Goal: Information Seeking & Learning: Find specific fact

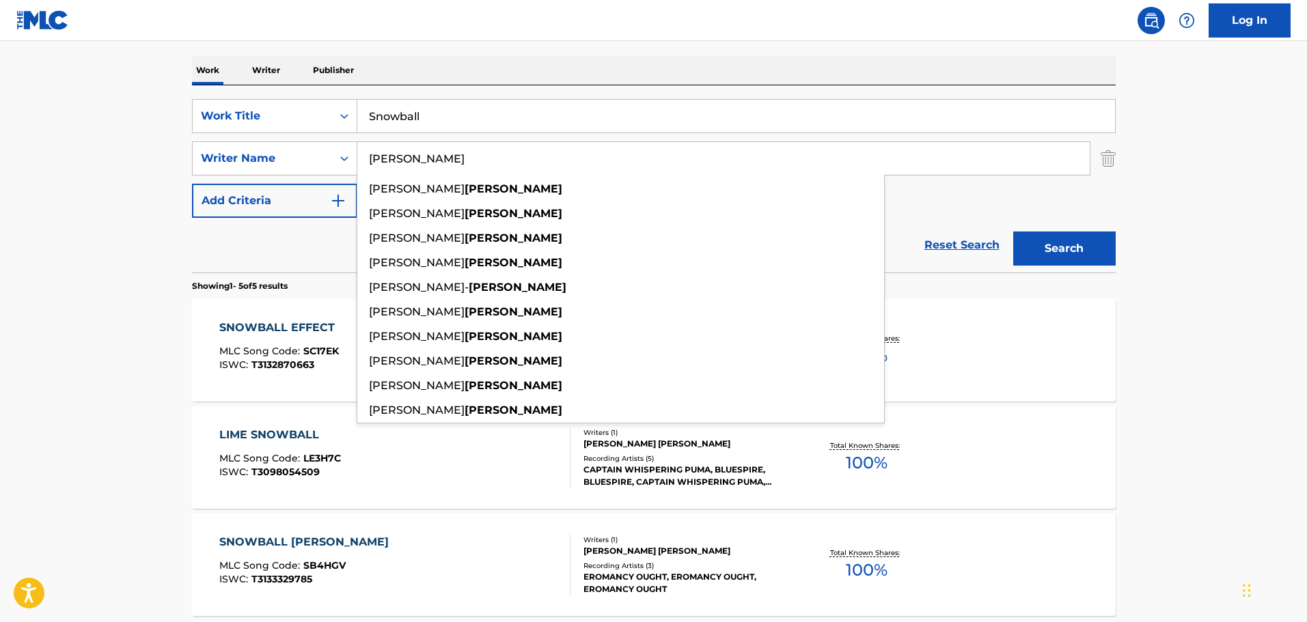
click at [420, 118] on input "Snowball" at bounding box center [736, 116] width 758 height 33
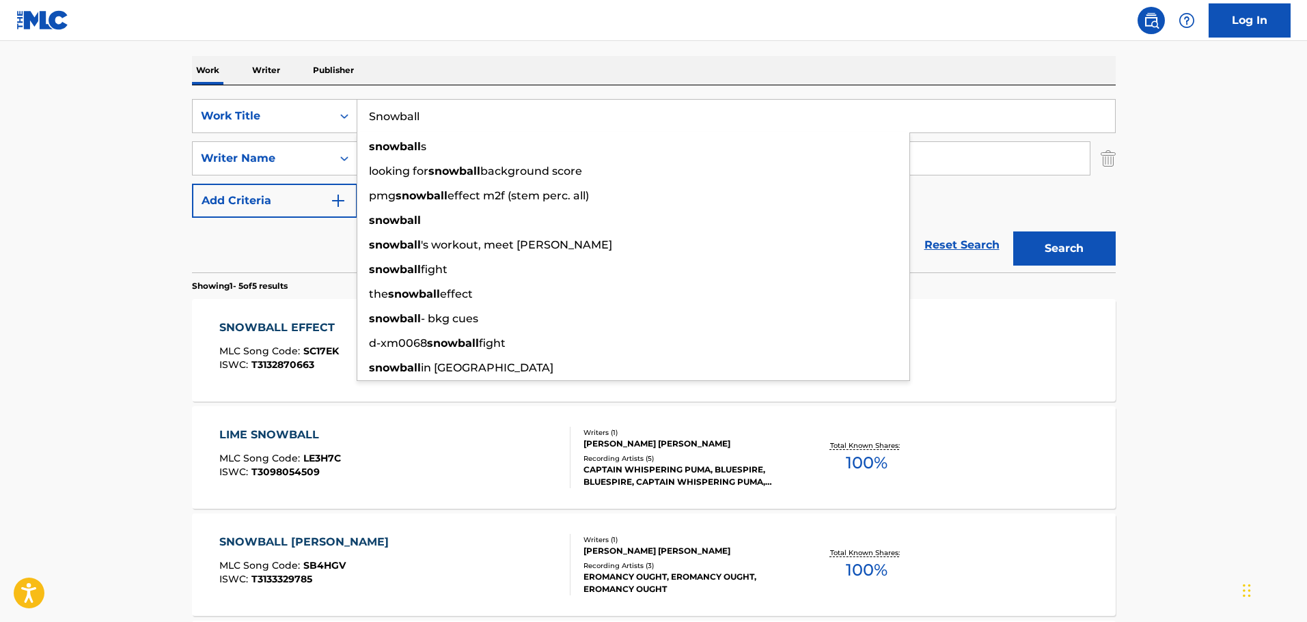
click at [420, 118] on input "Snowball" at bounding box center [736, 116] width 758 height 33
paste input "The Closest Friends"
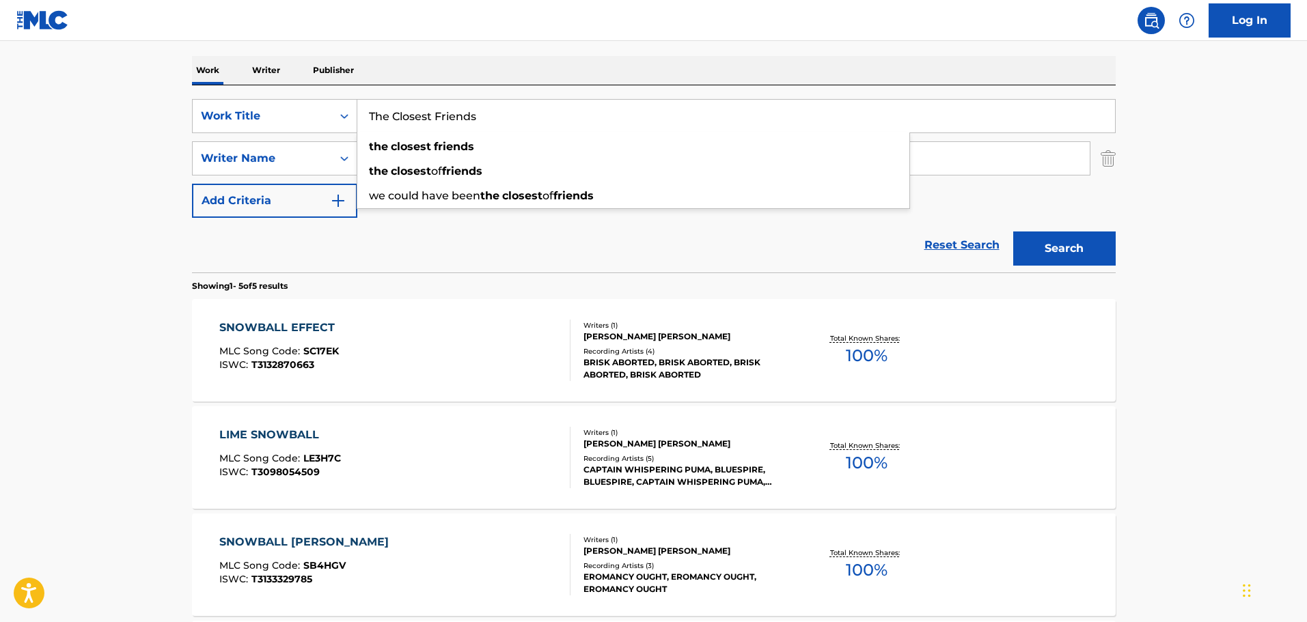
type input "The Closest Friends"
click at [81, 112] on main "The MLC Public Work Search The accuracy and completeness of The MLC's data is d…" at bounding box center [653, 369] width 1307 height 1066
click at [396, 161] on input "[PERSON_NAME]" at bounding box center [723, 158] width 733 height 33
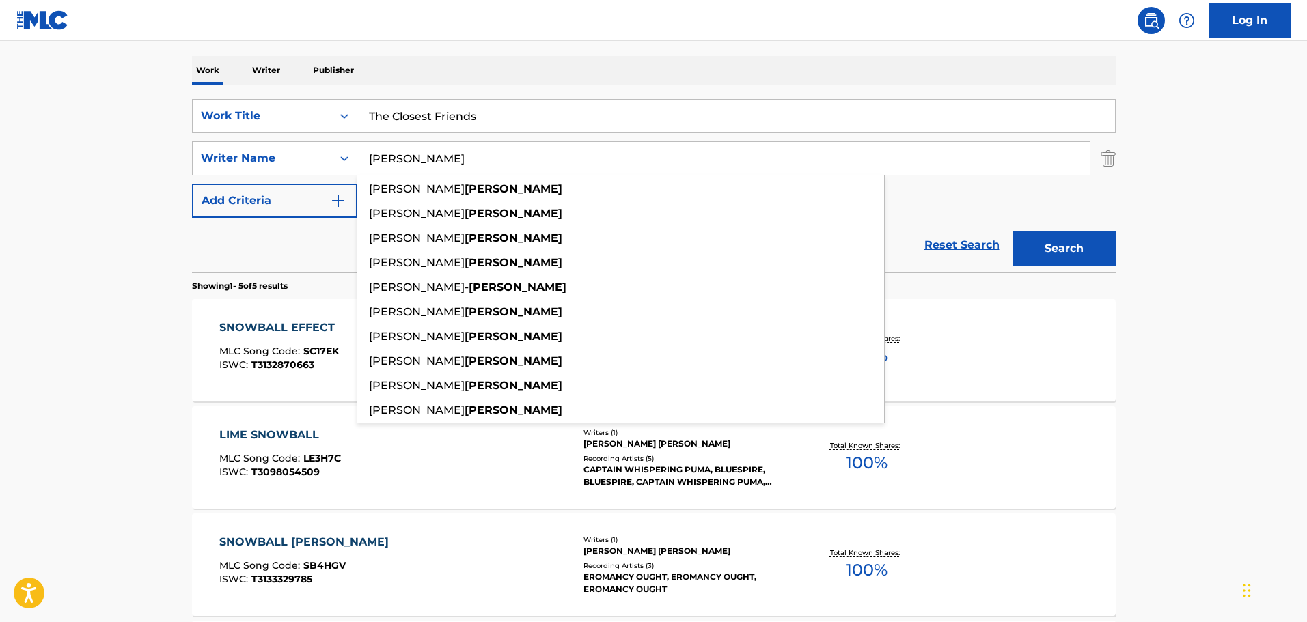
click at [396, 161] on input "[PERSON_NAME]" at bounding box center [723, 158] width 733 height 33
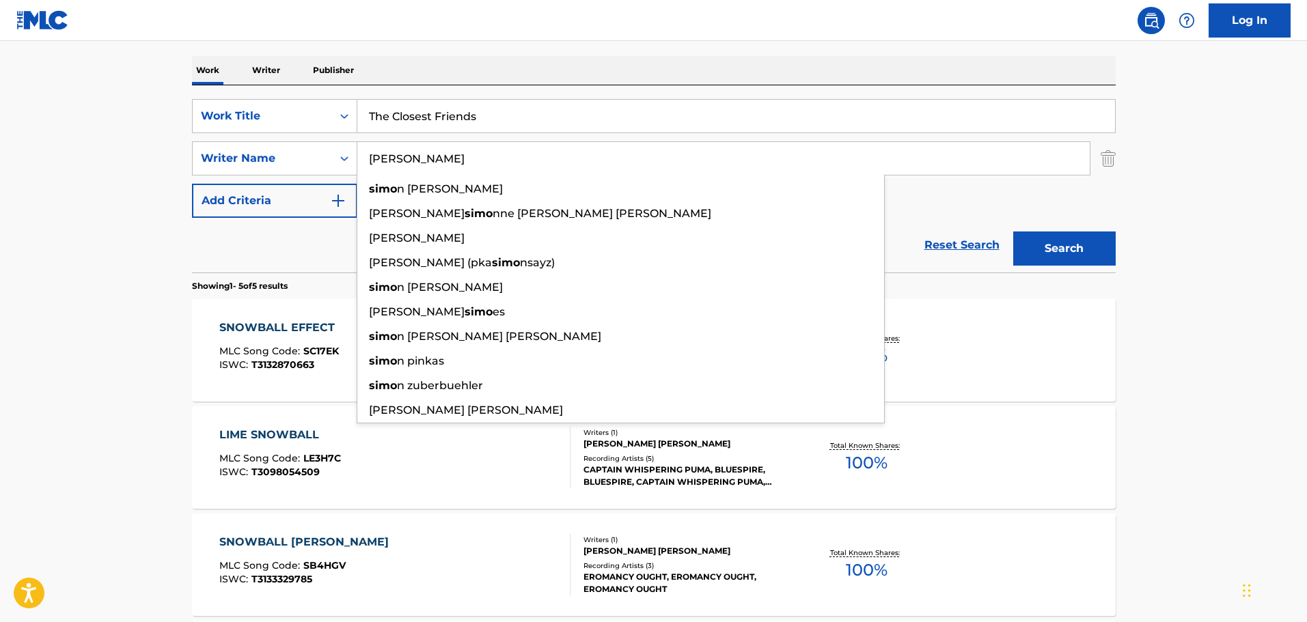
type input "[PERSON_NAME]"
click at [1013, 232] on button "Search" at bounding box center [1064, 249] width 102 height 34
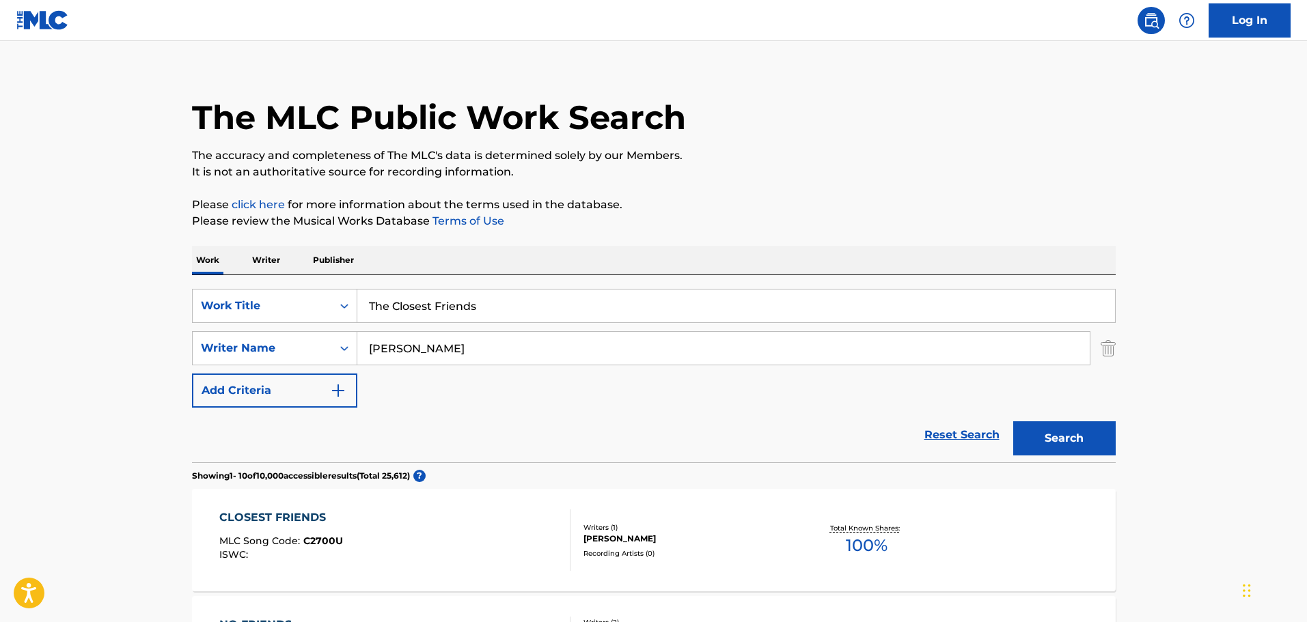
scroll to position [205, 0]
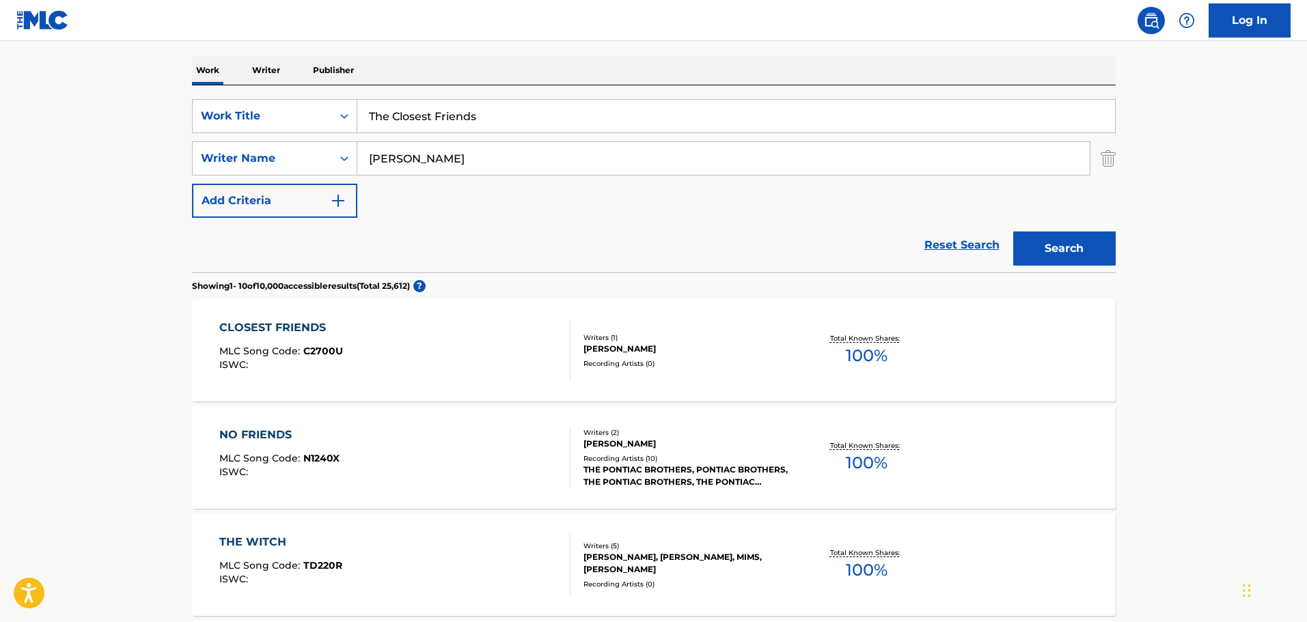
click at [394, 374] on div "CLOSEST FRIENDS MLC Song Code : C2700U ISWC :" at bounding box center [394, 350] width 351 height 61
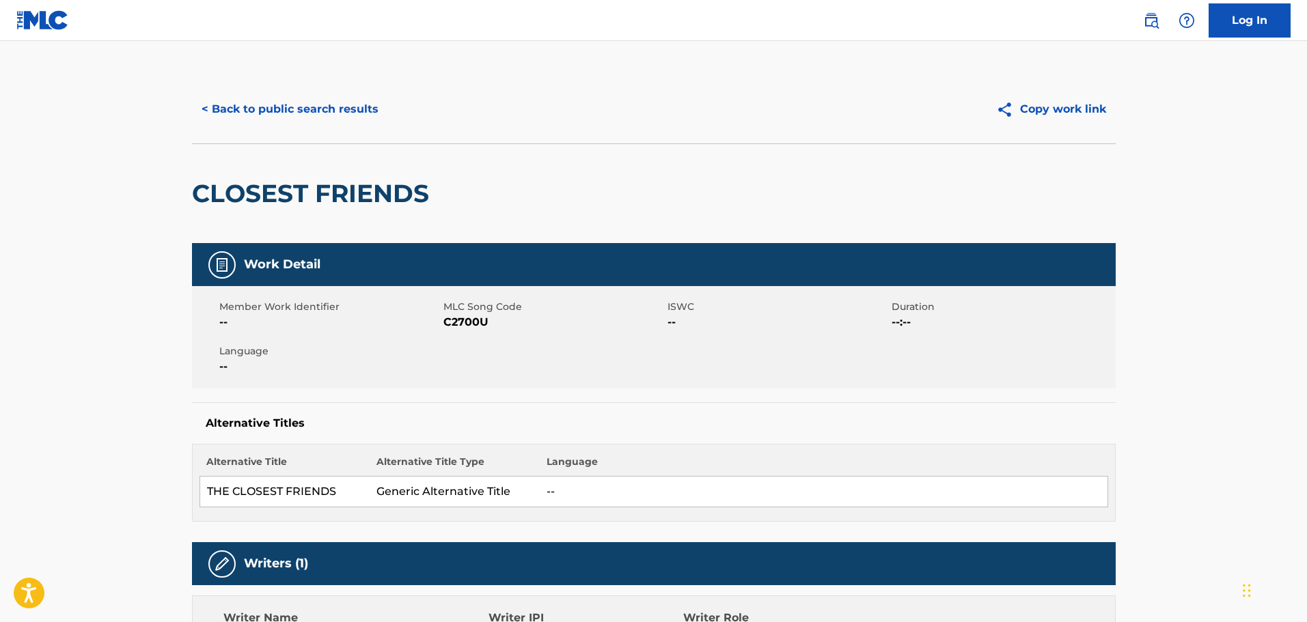
click at [258, 107] on button "< Back to public search results" at bounding box center [290, 109] width 196 height 34
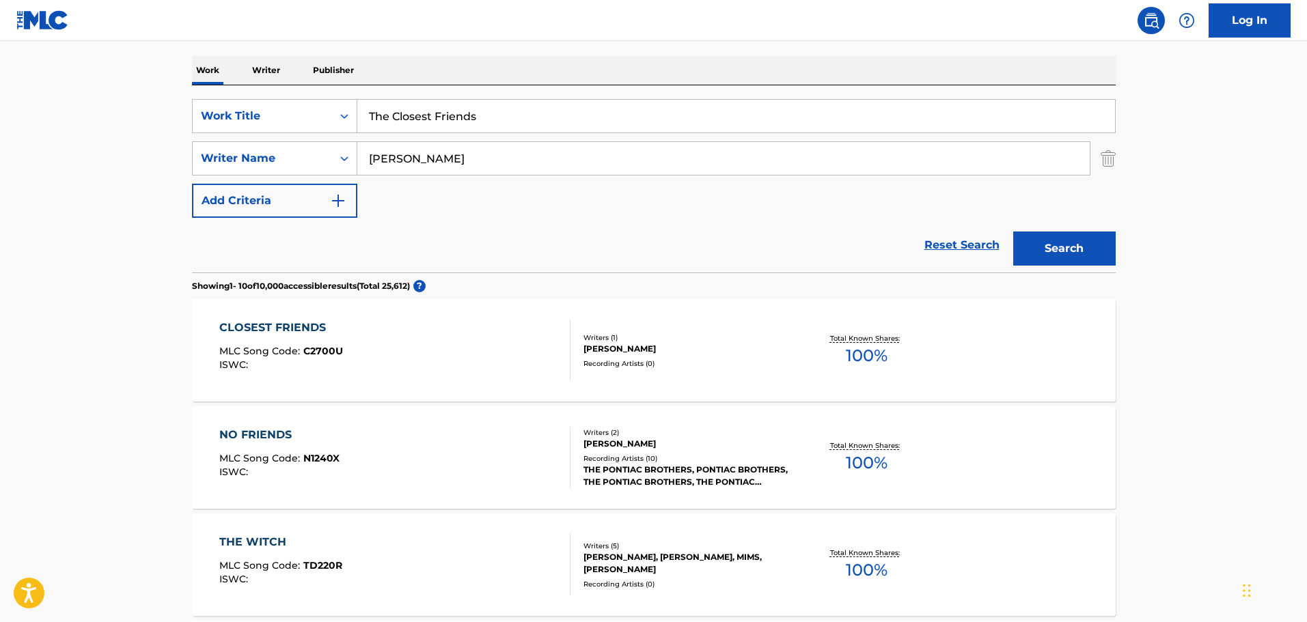
click at [374, 126] on input "The Closest Friends" at bounding box center [736, 116] width 758 height 33
paste input "Chaplinesque"
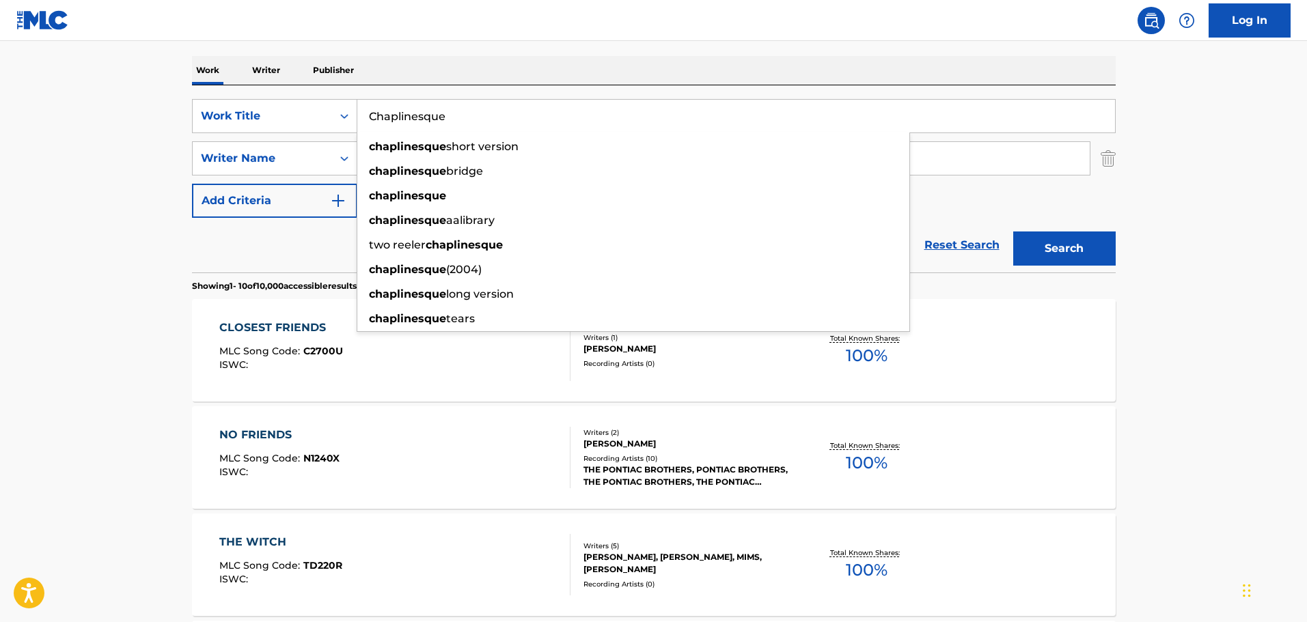
type input "Chaplinesque"
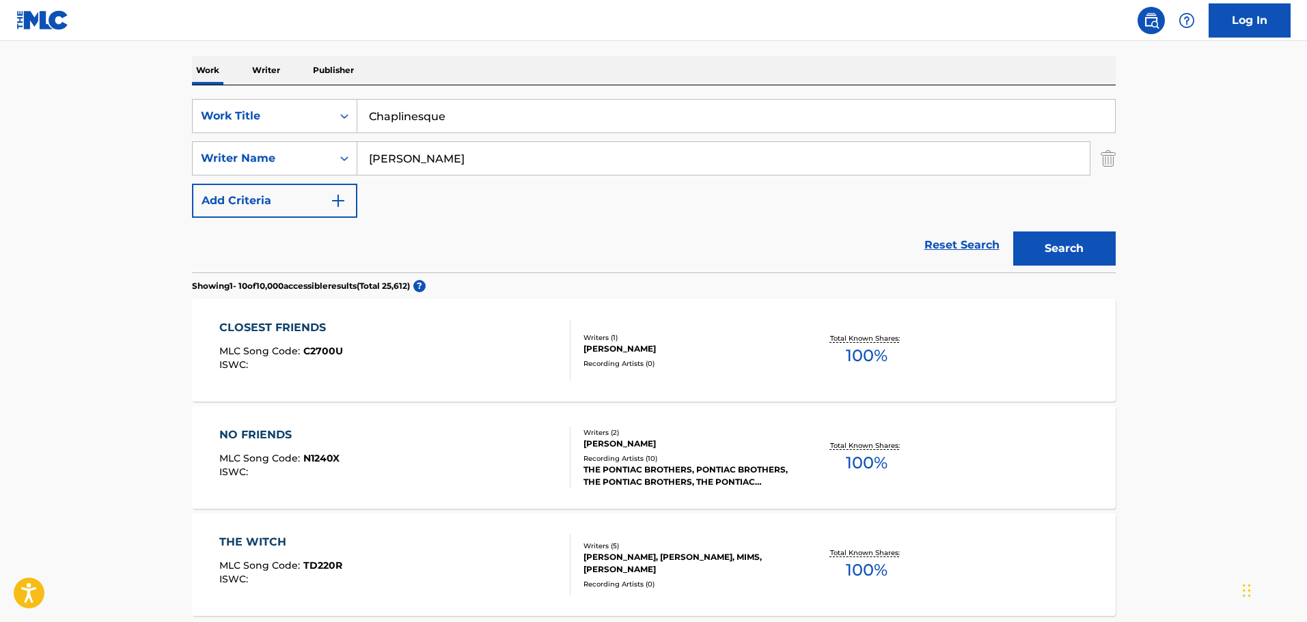
drag, startPoint x: 200, startPoint y: 213, endPoint x: 399, endPoint y: 178, distance: 202.4
click at [202, 210] on button "Add Criteria" at bounding box center [274, 201] width 165 height 34
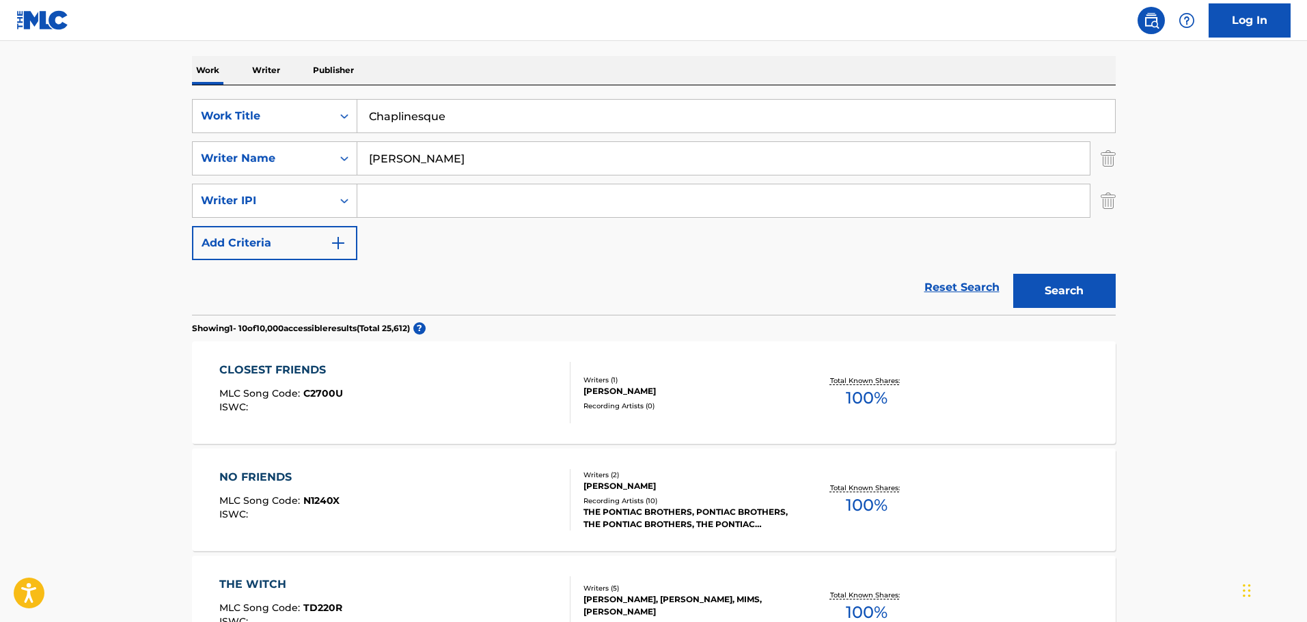
click at [1093, 205] on div "SearchWithCriteria2e0324cb-bd6a-412a-9602-86926631fa56 Writer IPI" at bounding box center [654, 201] width 924 height 34
click at [1102, 202] on img "Search Form" at bounding box center [1108, 201] width 15 height 34
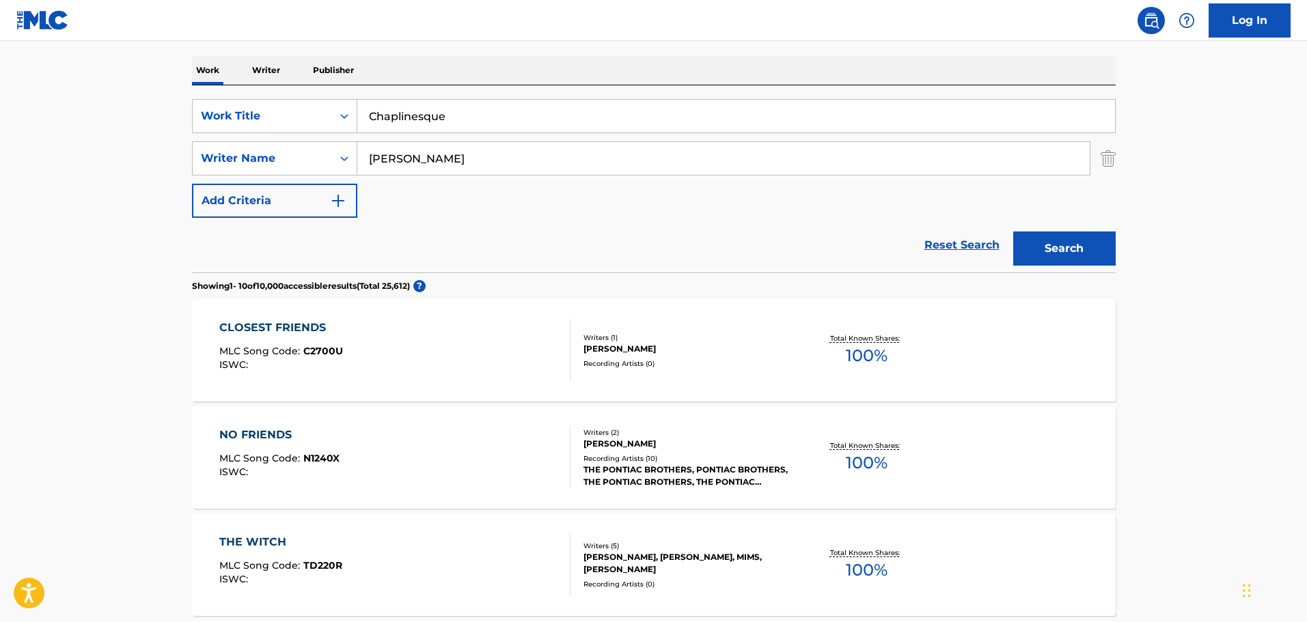
click at [722, 165] on input "[PERSON_NAME]" at bounding box center [723, 158] width 733 height 33
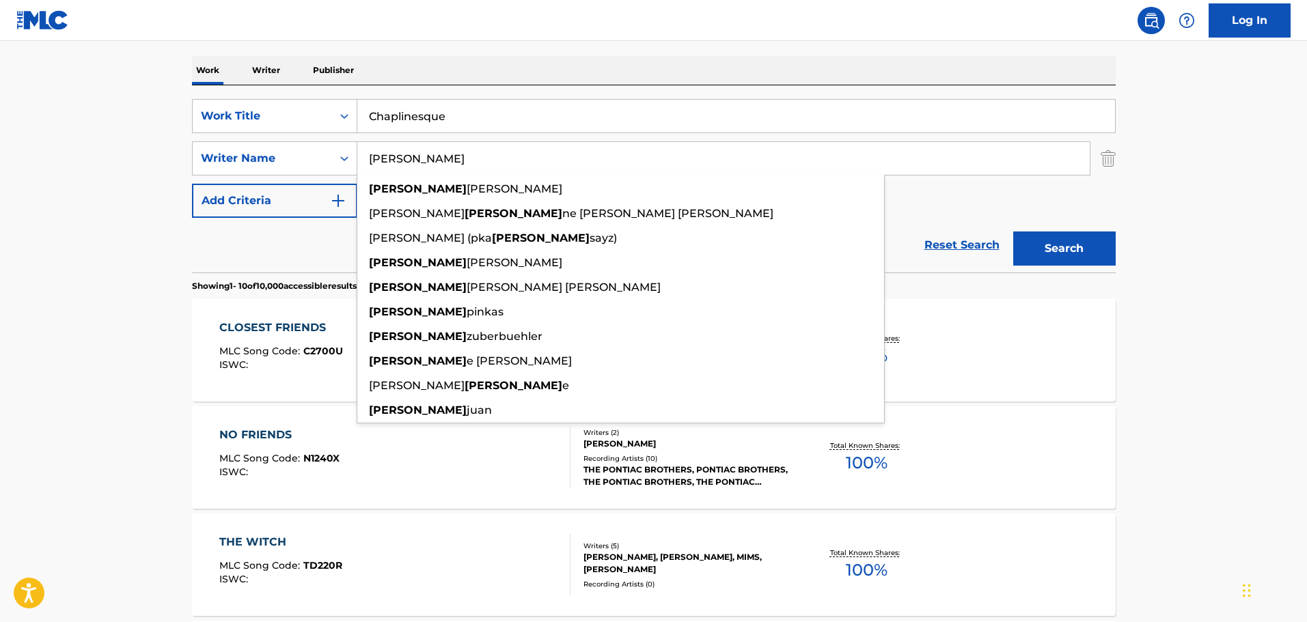
click at [722, 165] on input "[PERSON_NAME]" at bounding box center [723, 158] width 733 height 33
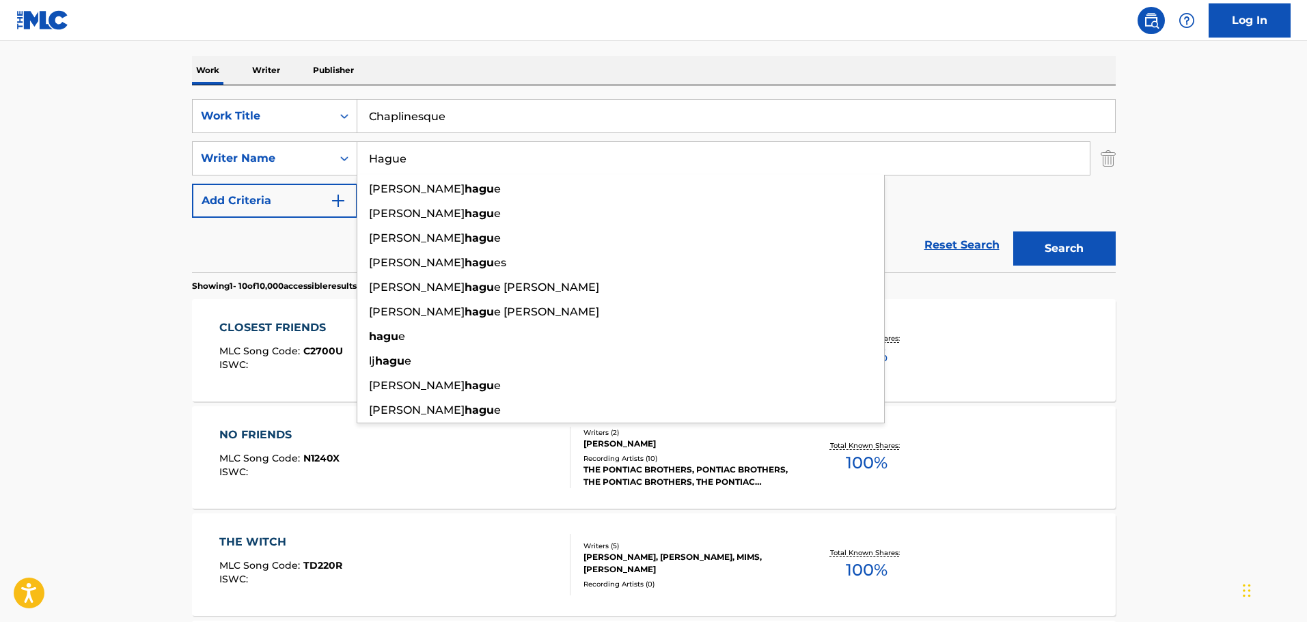
type input "Hague"
click at [1013, 232] on button "Search" at bounding box center [1064, 249] width 102 height 34
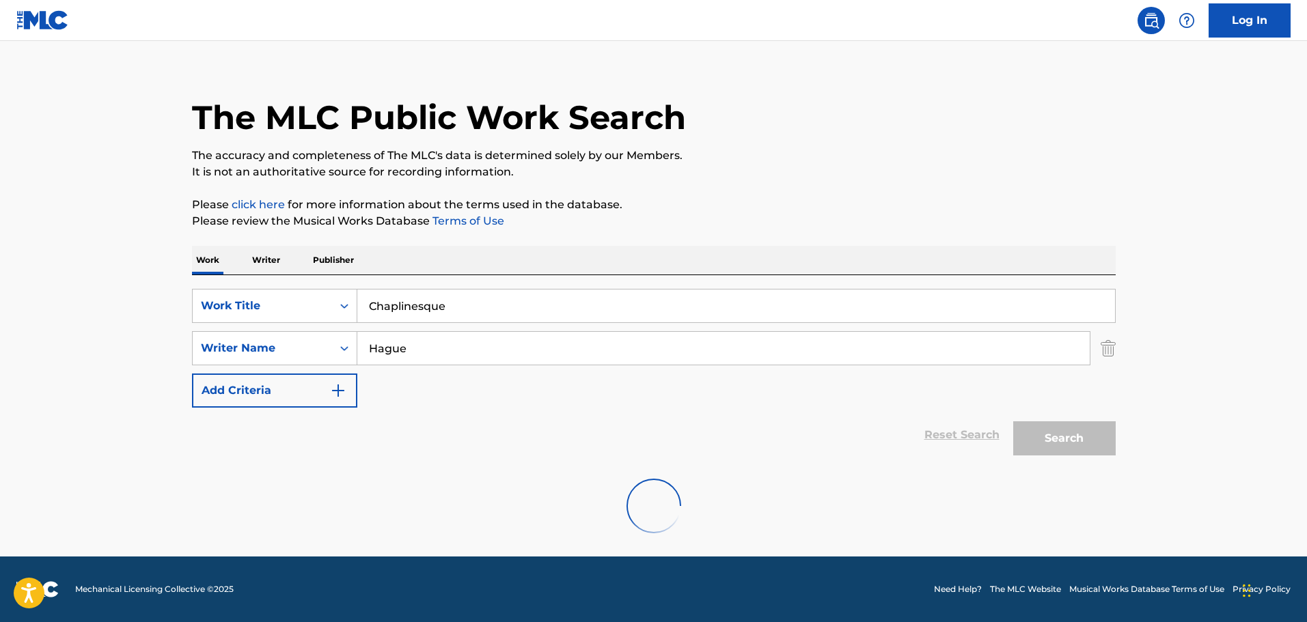
scroll to position [121, 0]
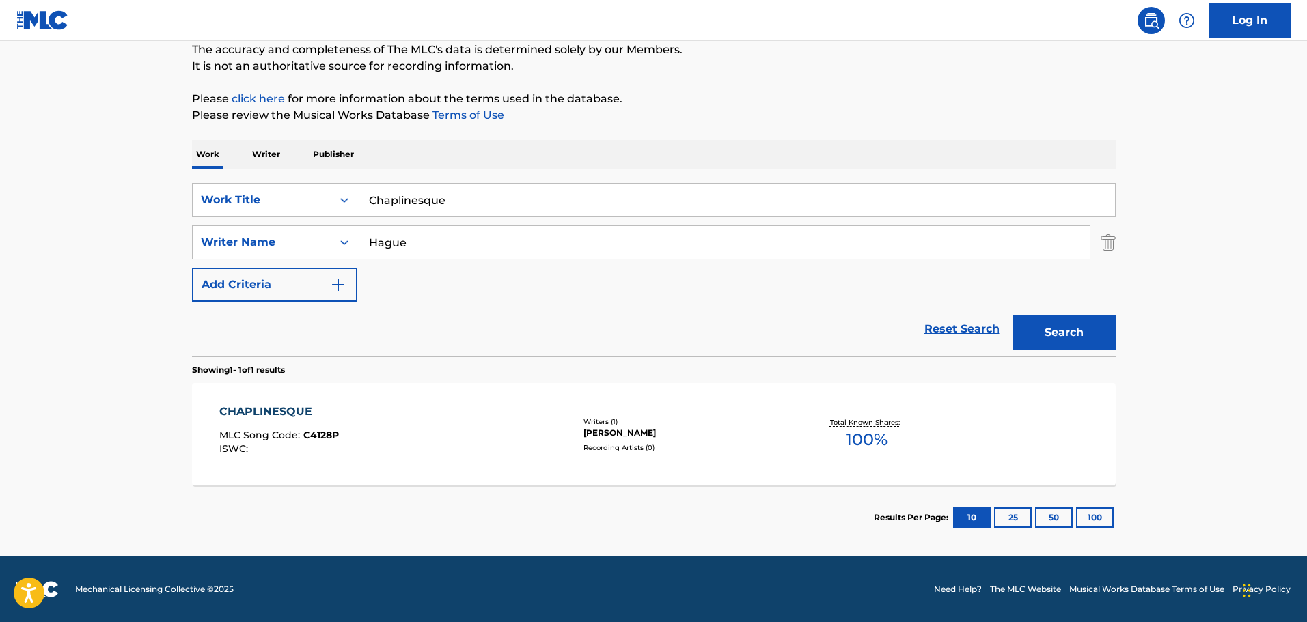
click at [484, 409] on div "CHAPLINESQUE MLC Song Code : C4128P ISWC :" at bounding box center [394, 434] width 351 height 61
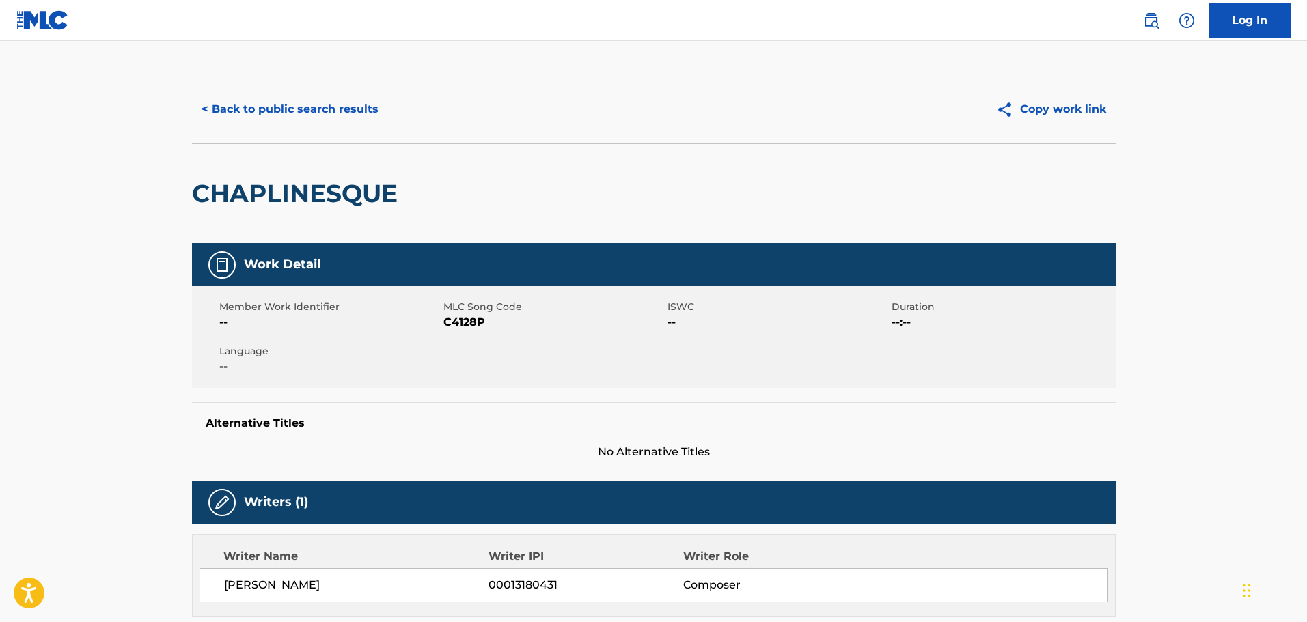
click at [292, 100] on button "< Back to public search results" at bounding box center [290, 109] width 196 height 34
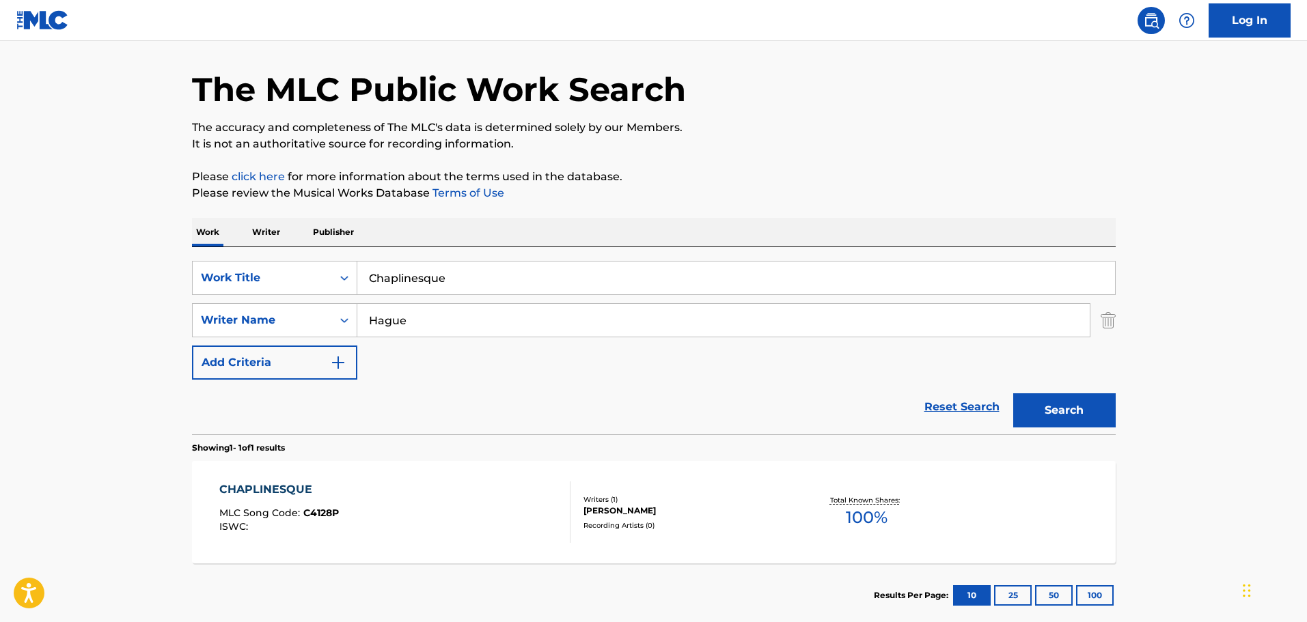
click at [398, 286] on input "Chaplinesque" at bounding box center [736, 278] width 758 height 33
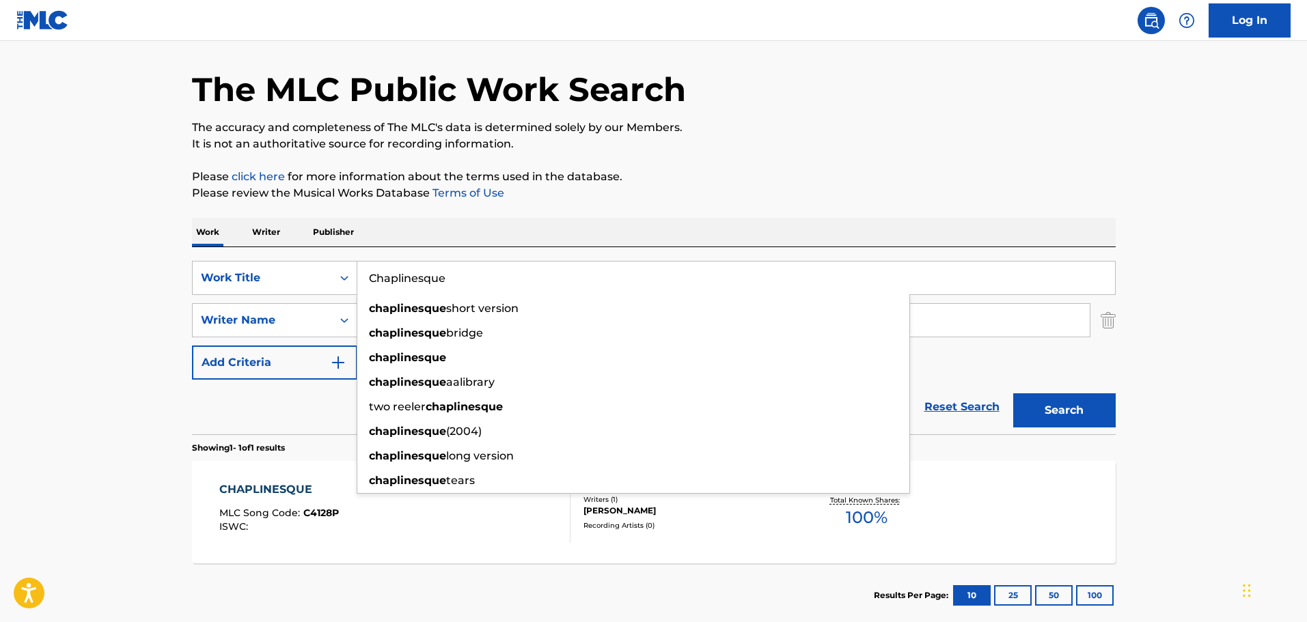
click at [398, 286] on input "Chaplinesque" at bounding box center [736, 278] width 758 height 33
paste input "Midnight Cowboy"
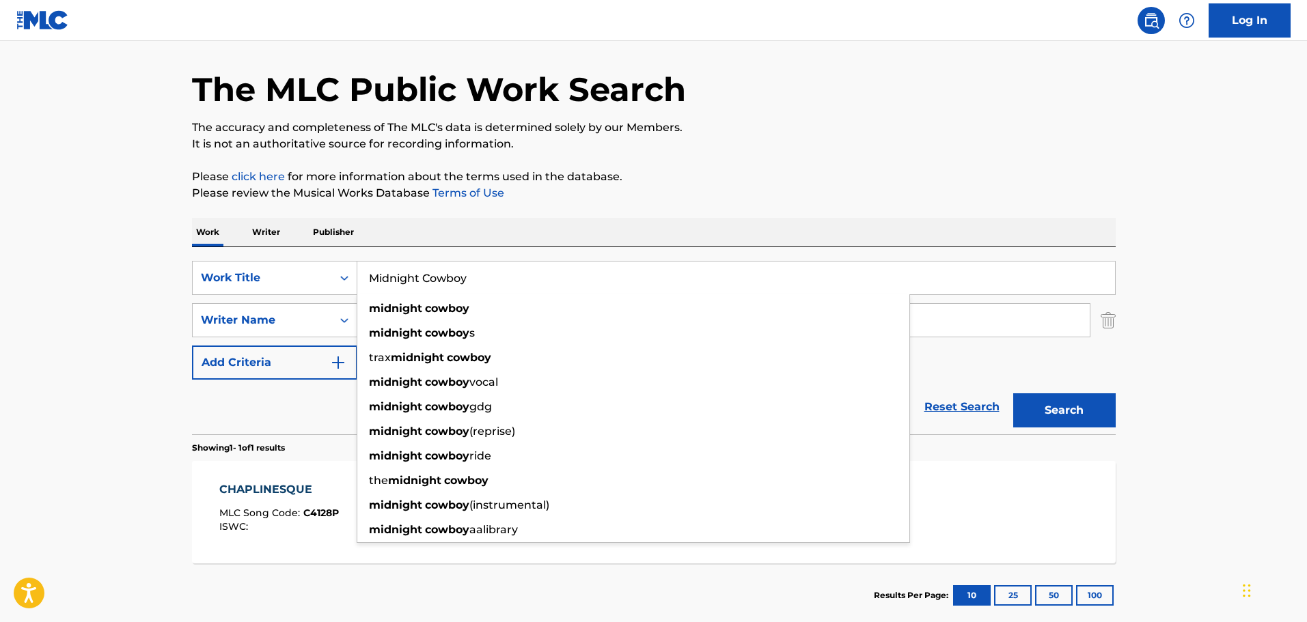
type input "Midnight Cowboy"
click at [72, 234] on main "The MLC Public Work Search The accuracy and completeness of The MLC's data is d…" at bounding box center [653, 316] width 1307 height 637
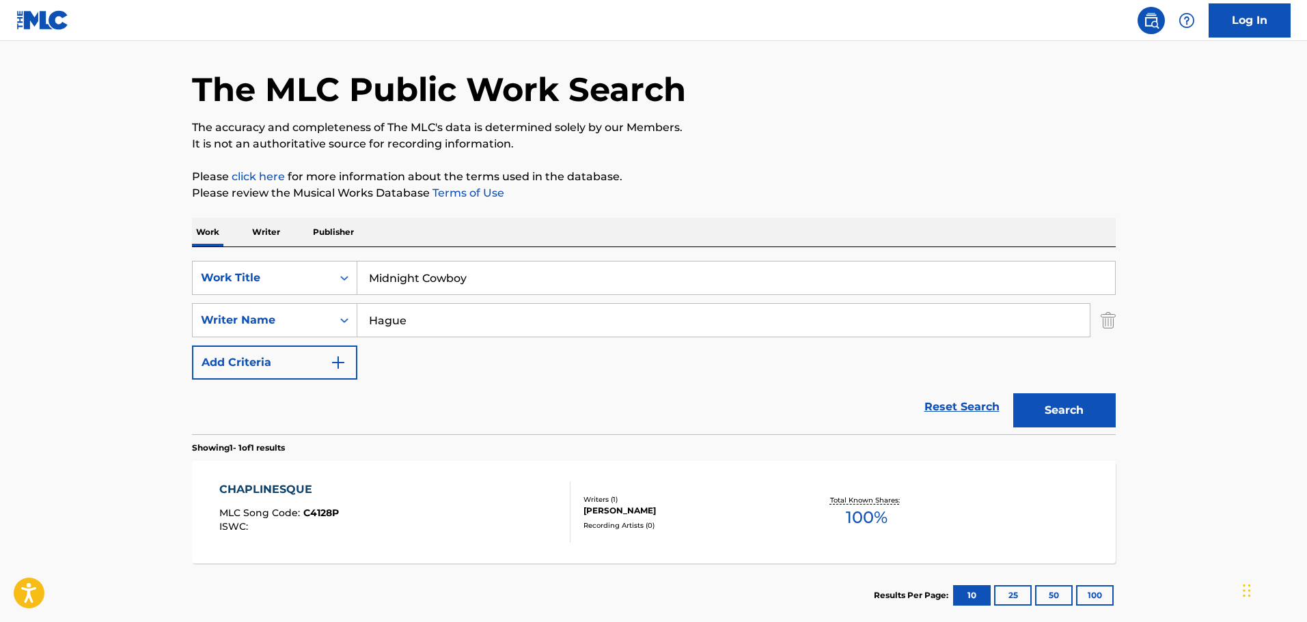
click at [437, 318] on input "Hague" at bounding box center [723, 320] width 733 height 33
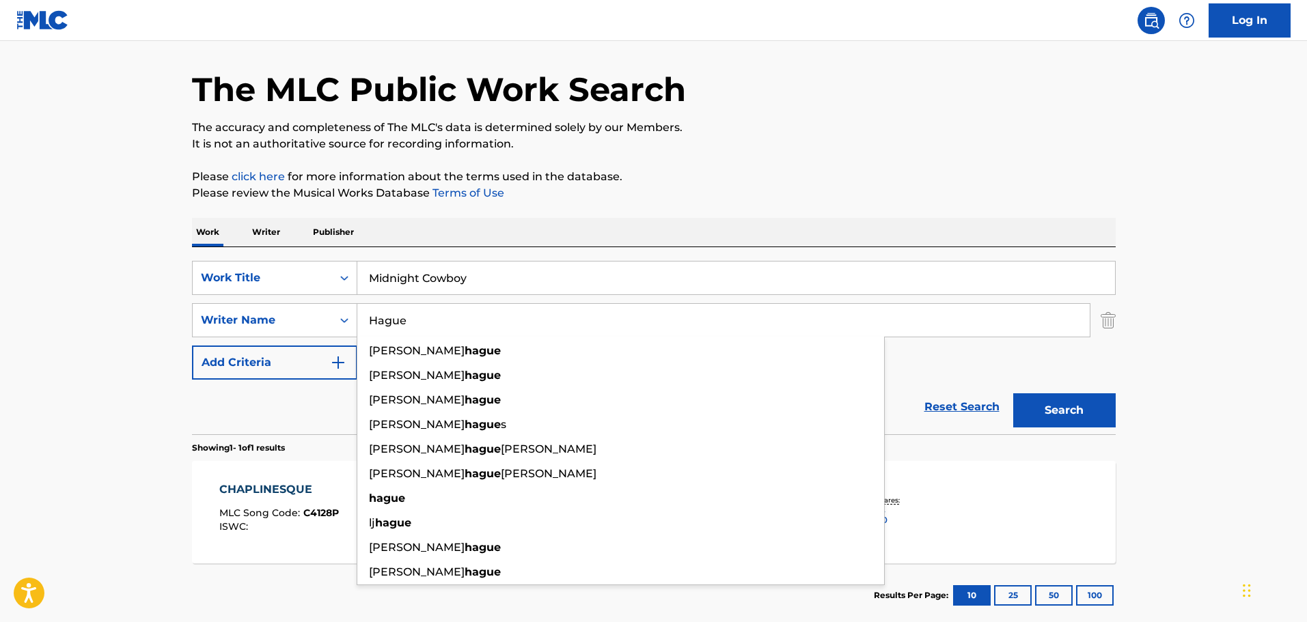
click at [437, 318] on input "Hague" at bounding box center [723, 320] width 733 height 33
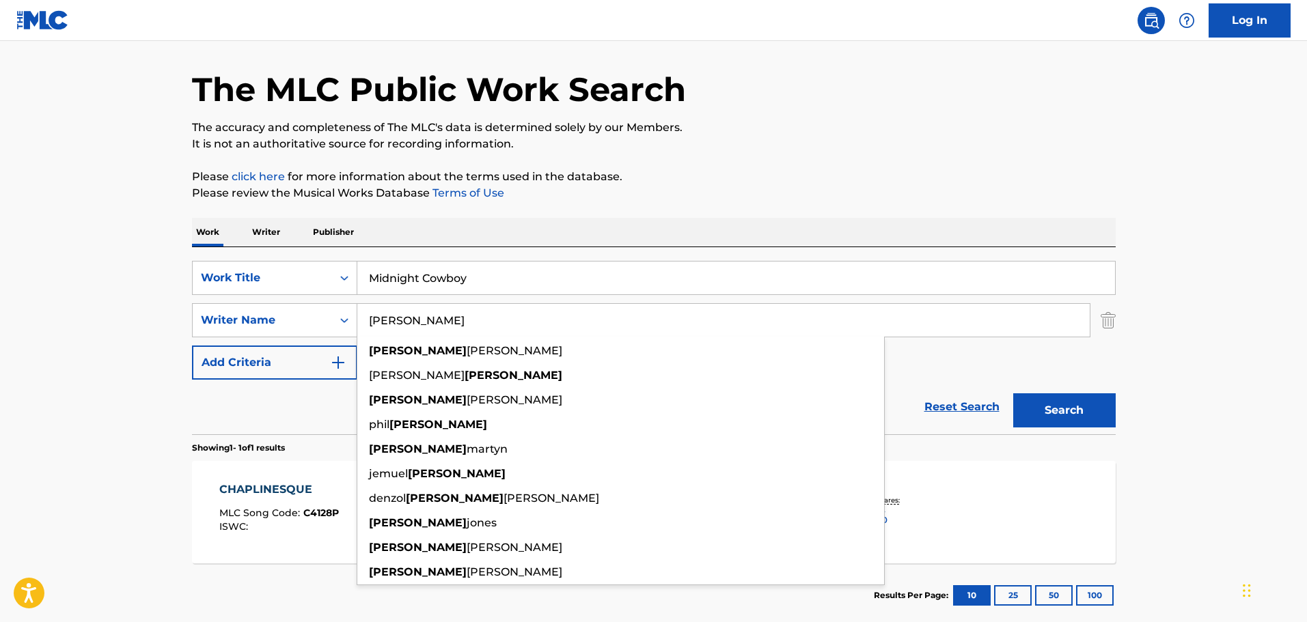
click at [1013, 394] on button "Search" at bounding box center [1064, 411] width 102 height 34
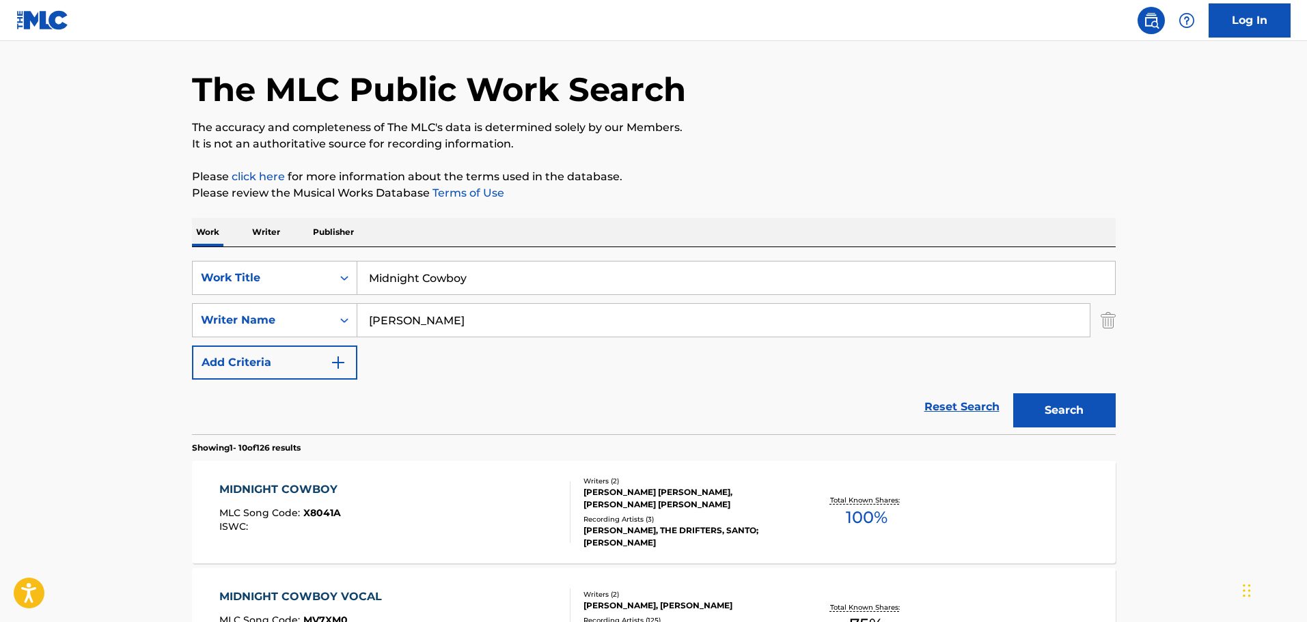
click at [365, 329] on input "[PERSON_NAME]" at bounding box center [723, 320] width 733 height 33
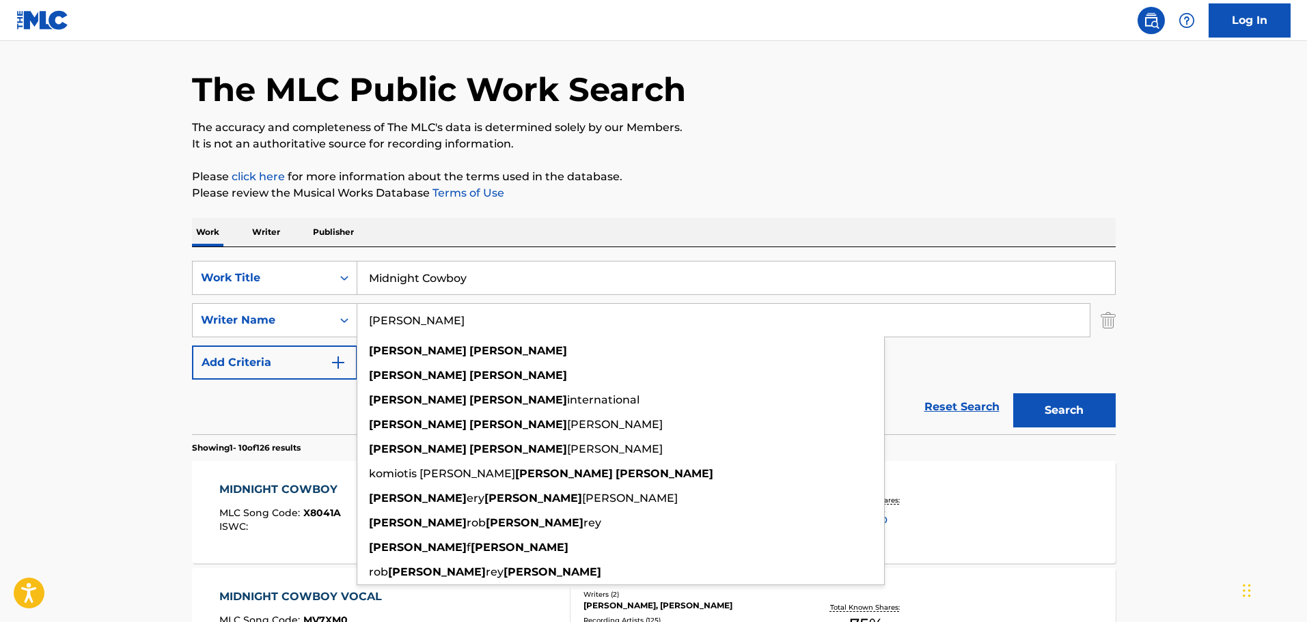
click at [1013, 394] on button "Search" at bounding box center [1064, 411] width 102 height 34
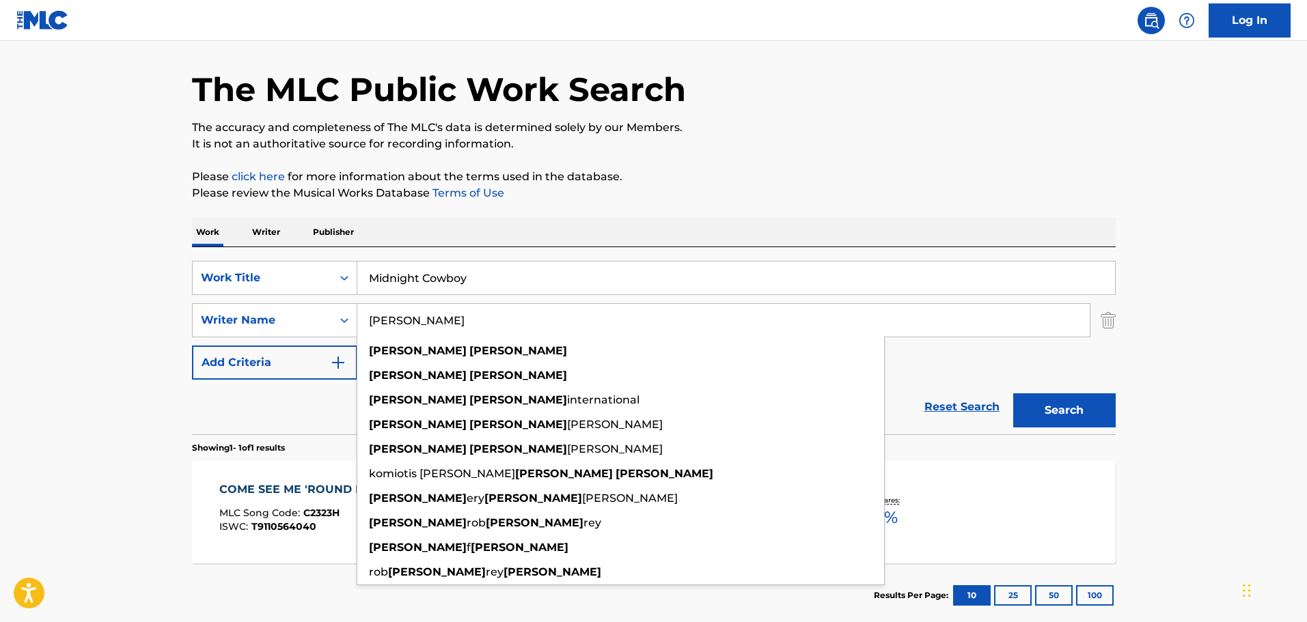
drag, startPoint x: 95, startPoint y: 274, endPoint x: 197, endPoint y: 299, distance: 105.6
click at [96, 275] on main "The MLC Public Work Search The accuracy and completeness of The MLC's data is d…" at bounding box center [653, 316] width 1307 height 637
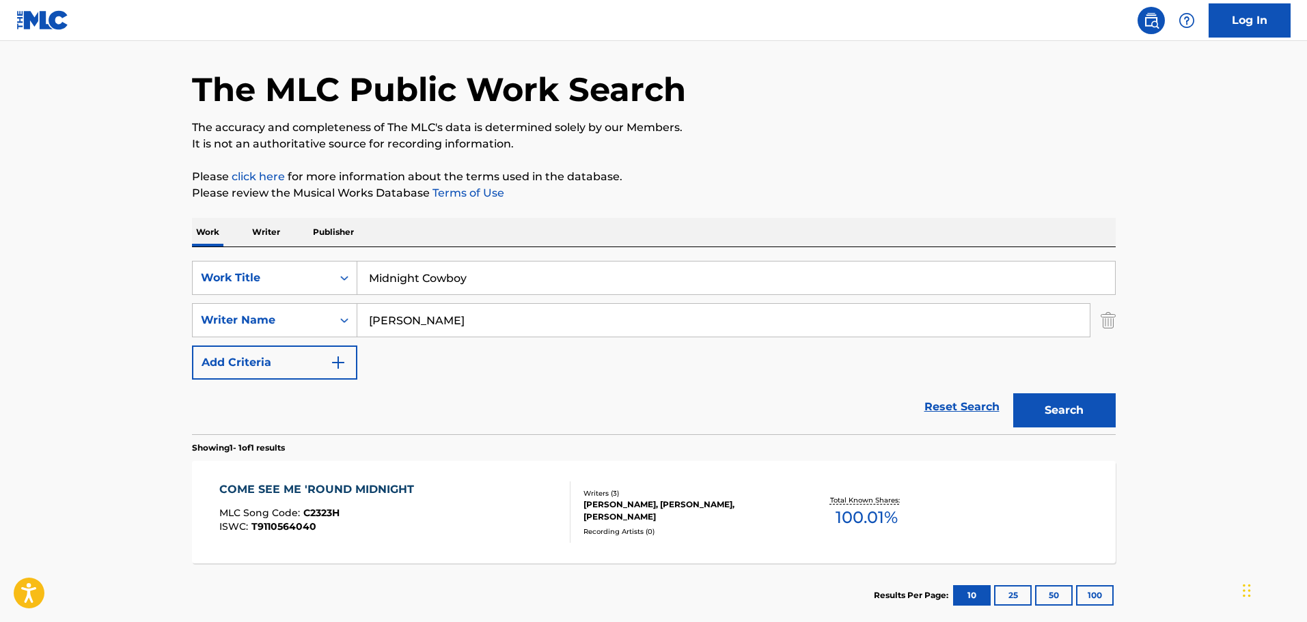
click at [370, 315] on input "[PERSON_NAME]" at bounding box center [723, 320] width 733 height 33
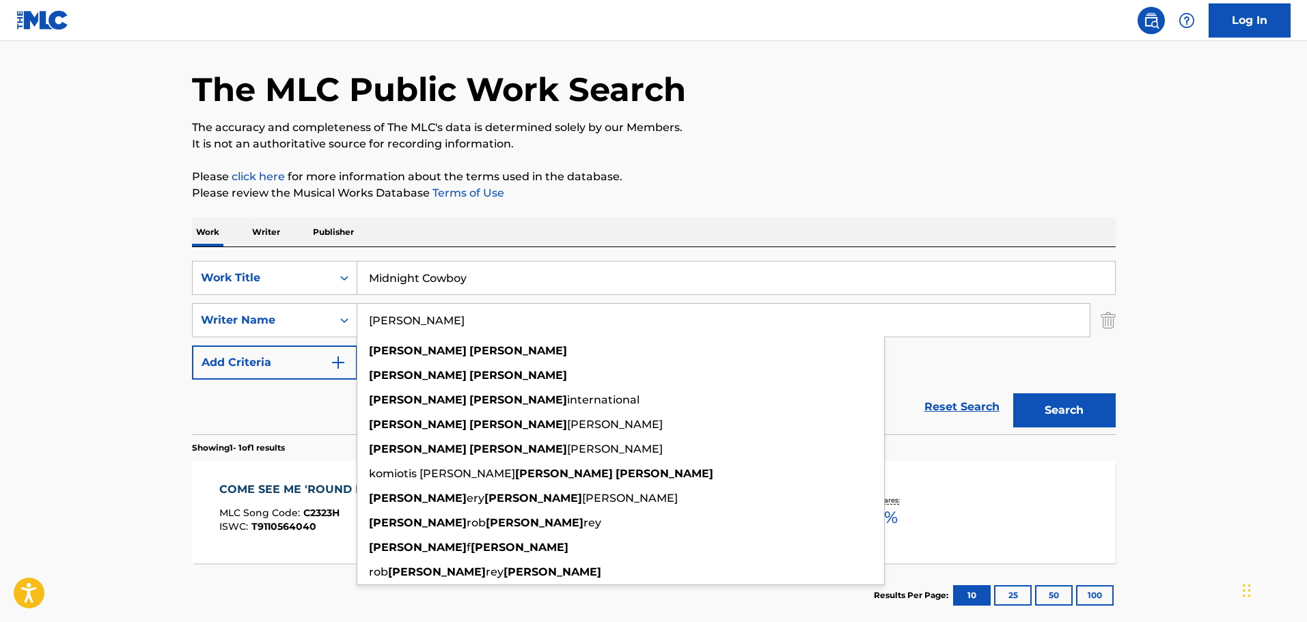
click at [370, 315] on input "[PERSON_NAME]" at bounding box center [723, 320] width 733 height 33
paste input "[PERSON_NAME]"
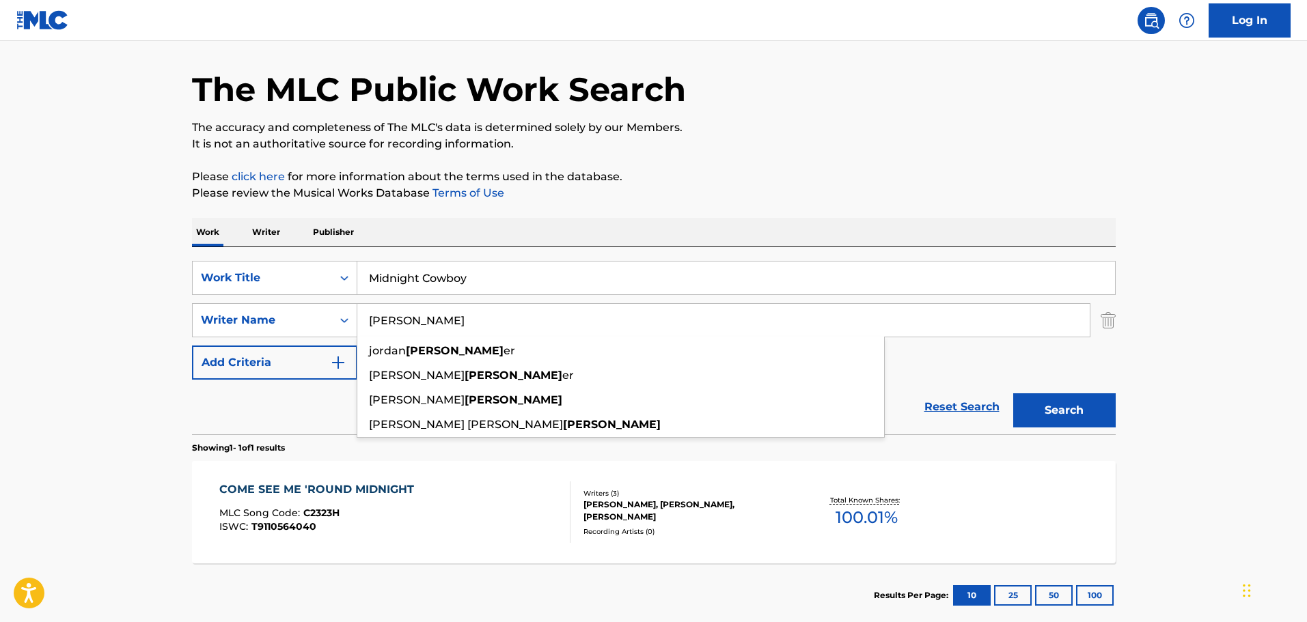
click at [1069, 417] on button "Search" at bounding box center [1064, 411] width 102 height 34
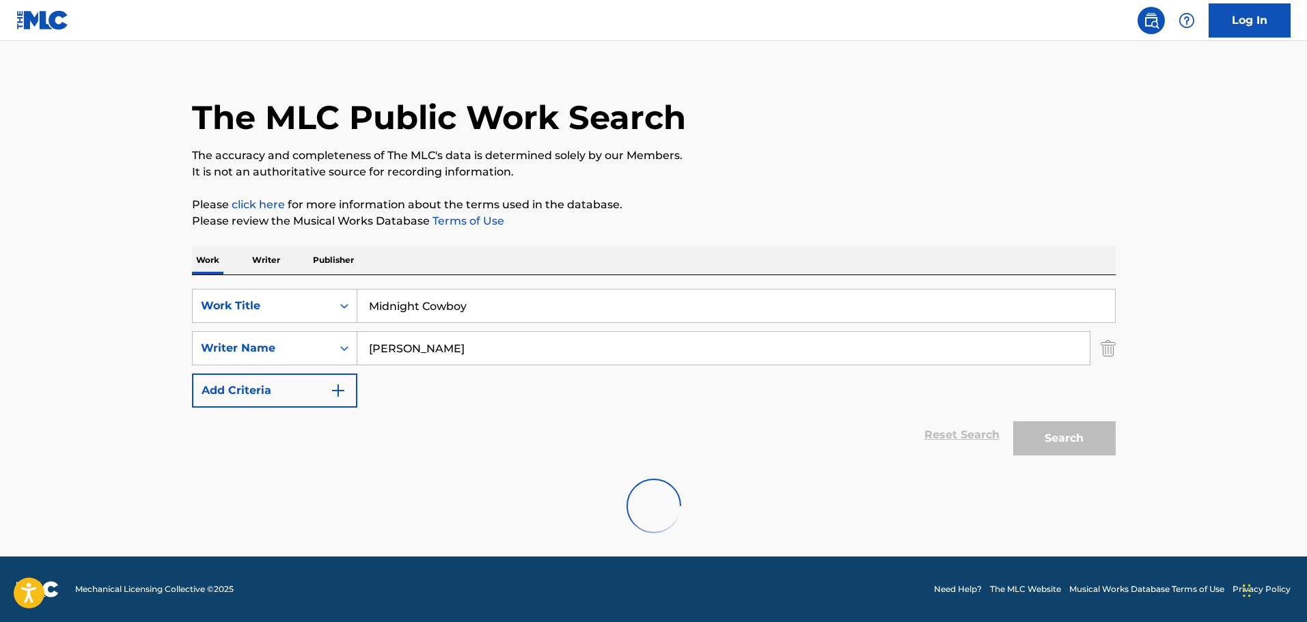
scroll to position [0, 0]
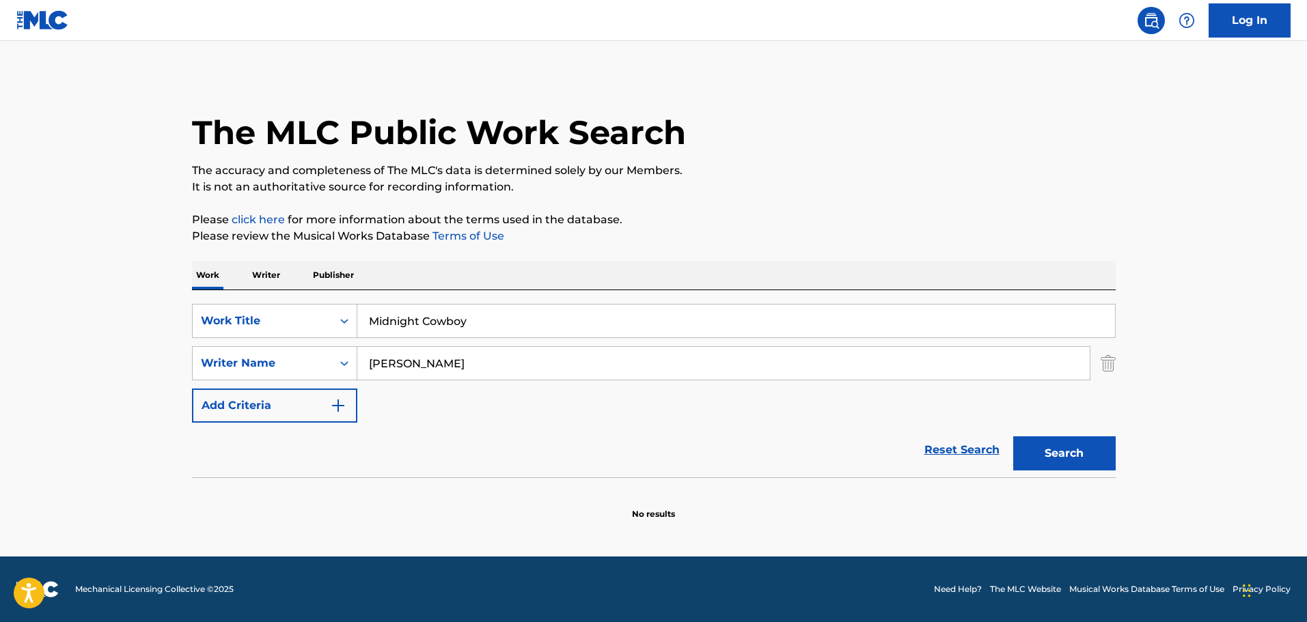
click at [400, 361] on input "[PERSON_NAME]" at bounding box center [723, 363] width 733 height 33
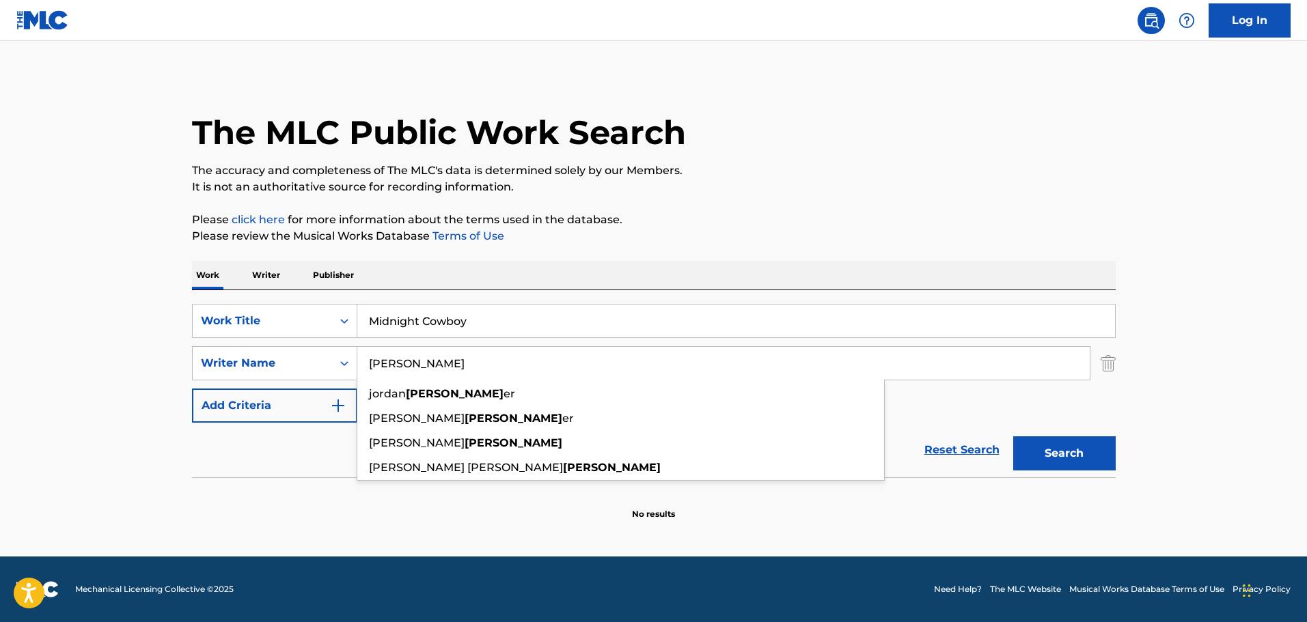
click at [400, 361] on input "[PERSON_NAME]" at bounding box center [723, 363] width 733 height 33
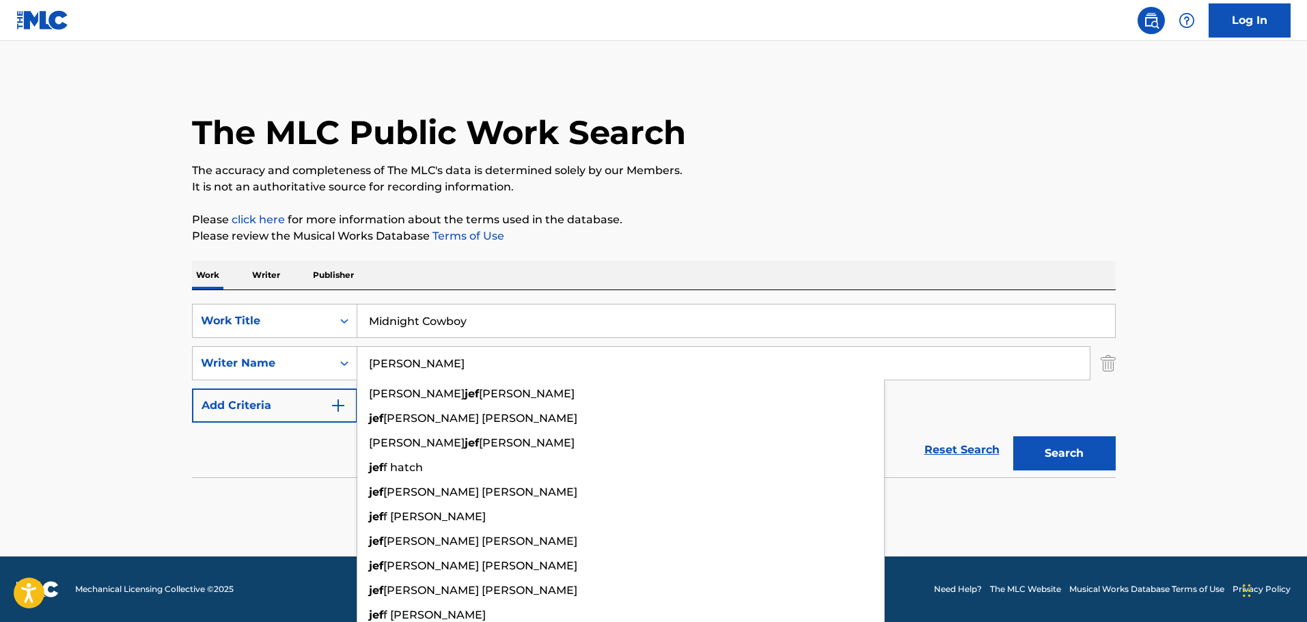
click at [1013, 437] on button "Search" at bounding box center [1064, 454] width 102 height 34
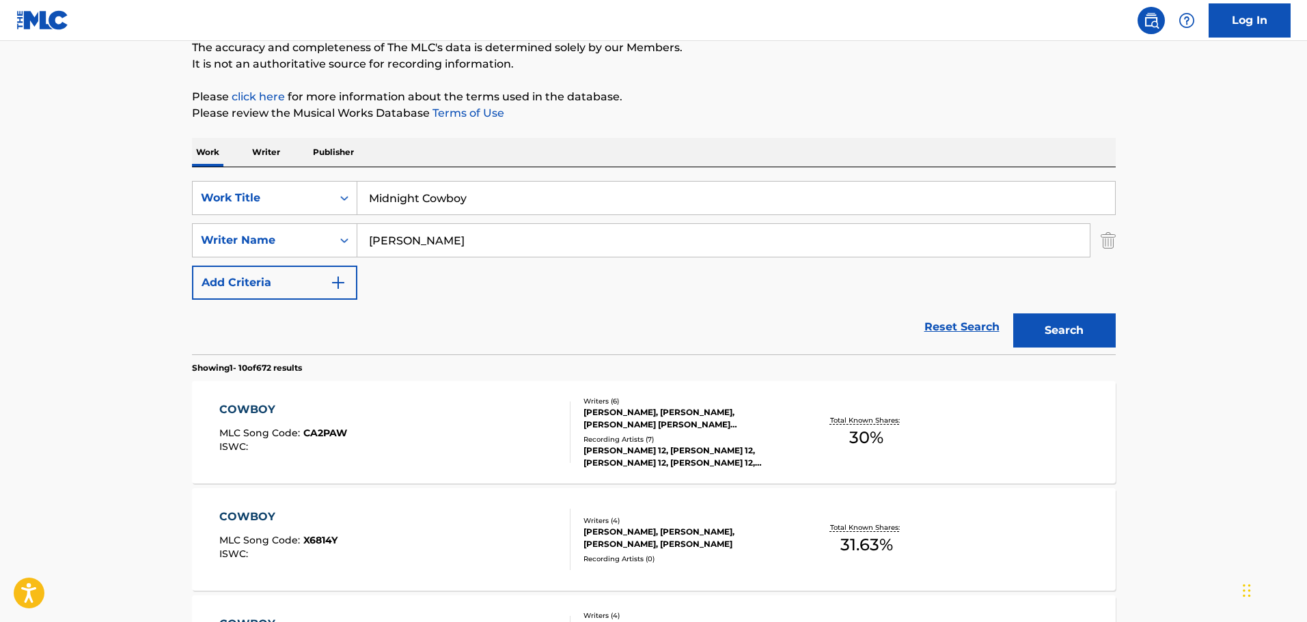
scroll to position [137, 0]
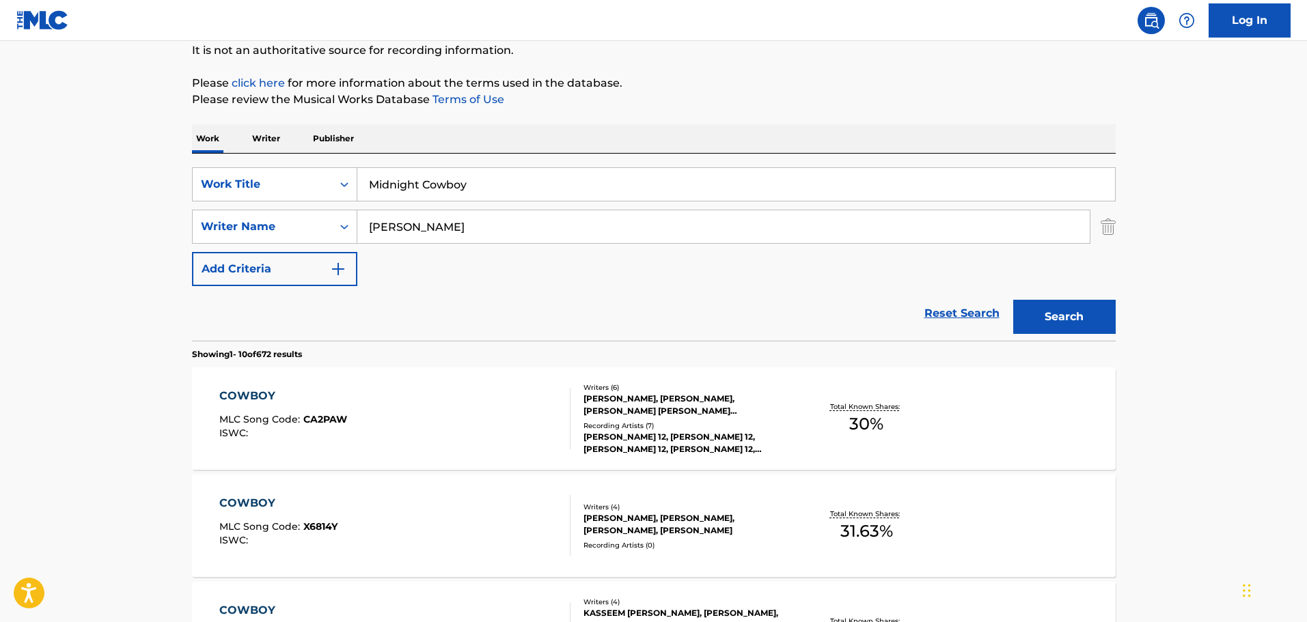
click at [398, 228] on input "[PERSON_NAME]" at bounding box center [723, 226] width 733 height 33
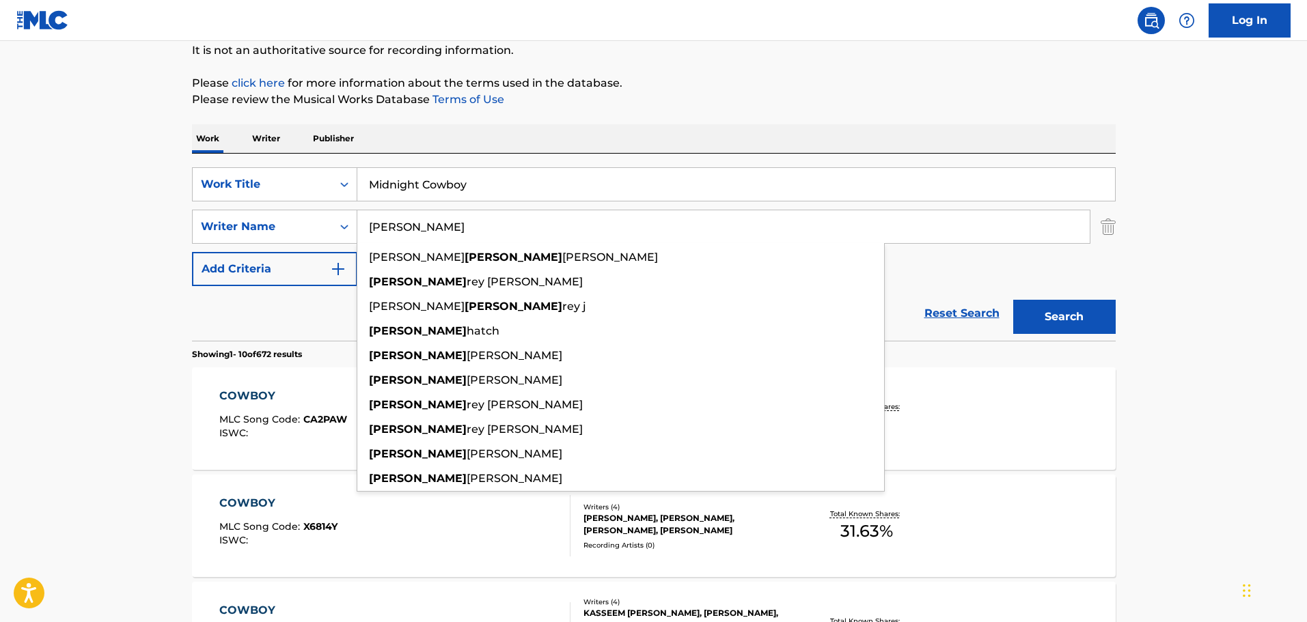
click at [398, 228] on input "[PERSON_NAME]" at bounding box center [723, 226] width 733 height 33
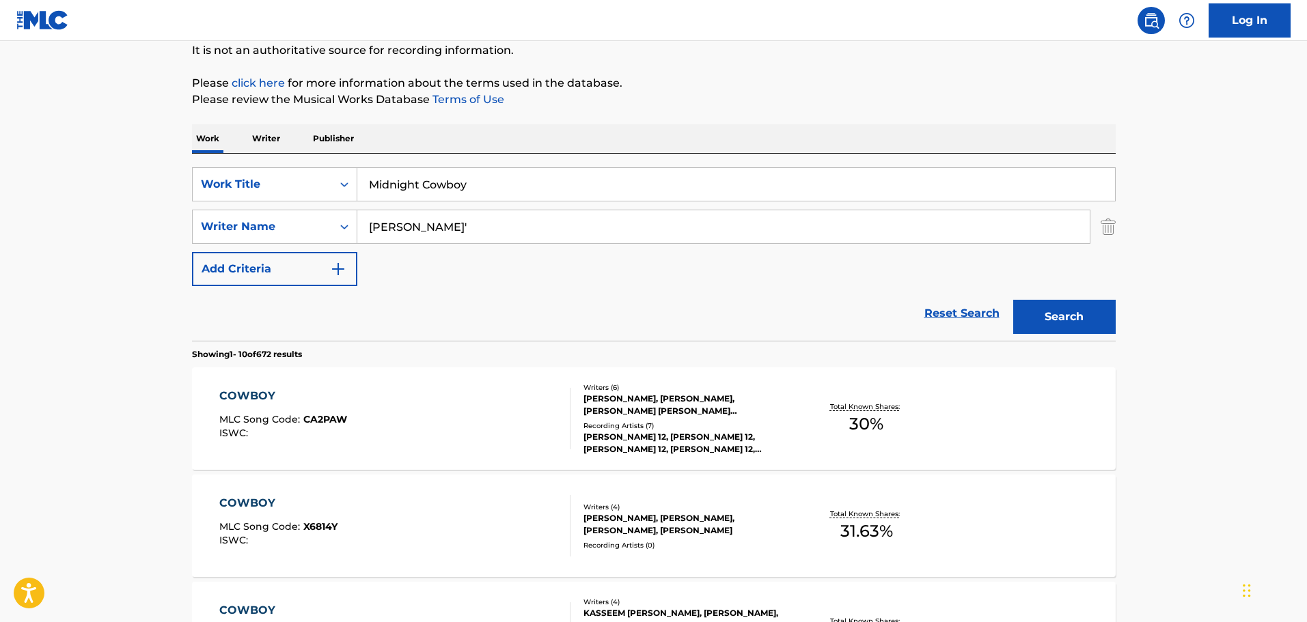
type input "[PERSON_NAME]'"
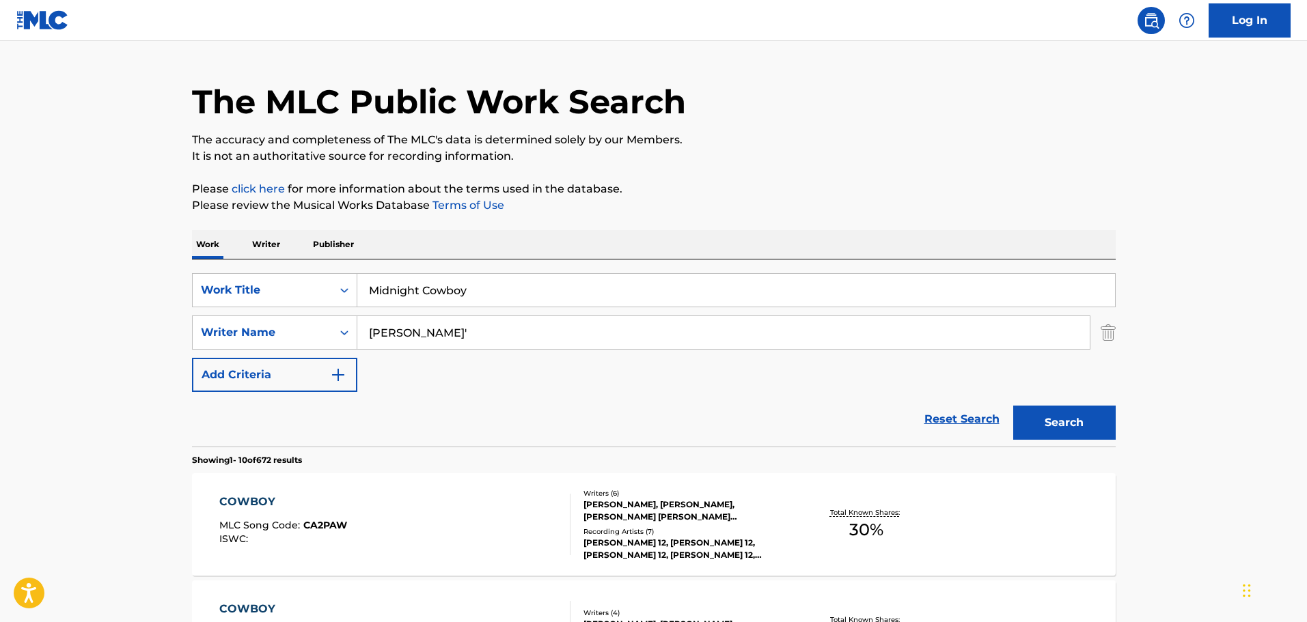
scroll to position [0, 0]
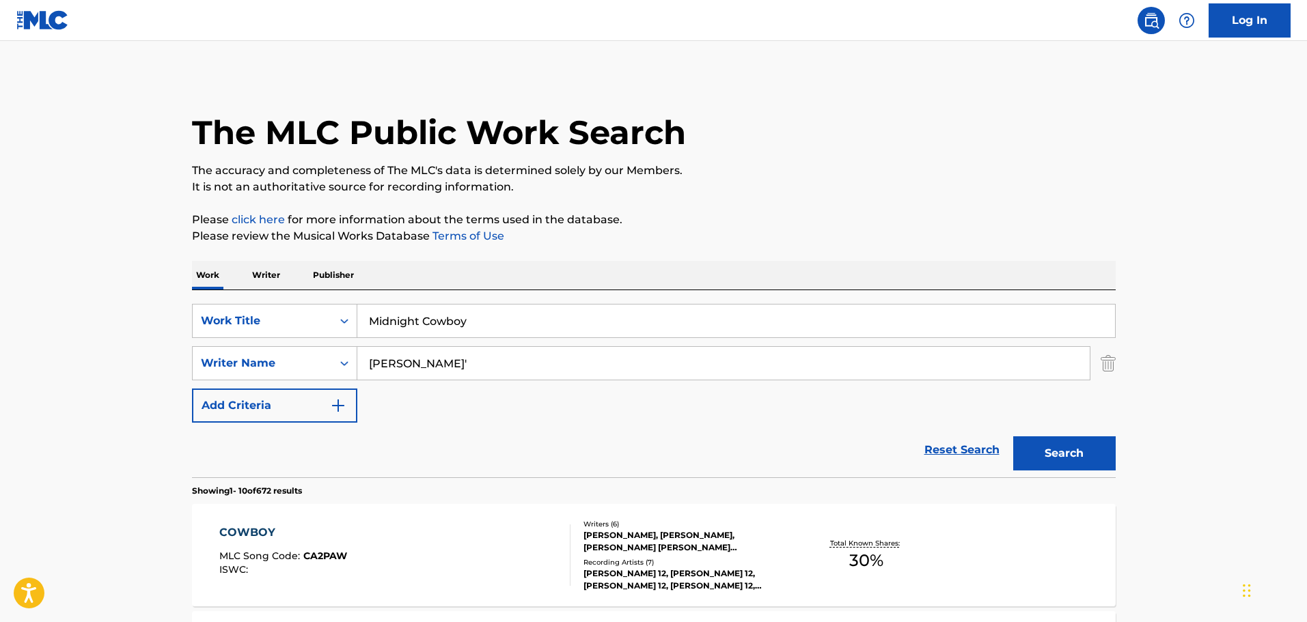
click at [465, 325] on input "Midnight Cowboy" at bounding box center [736, 321] width 758 height 33
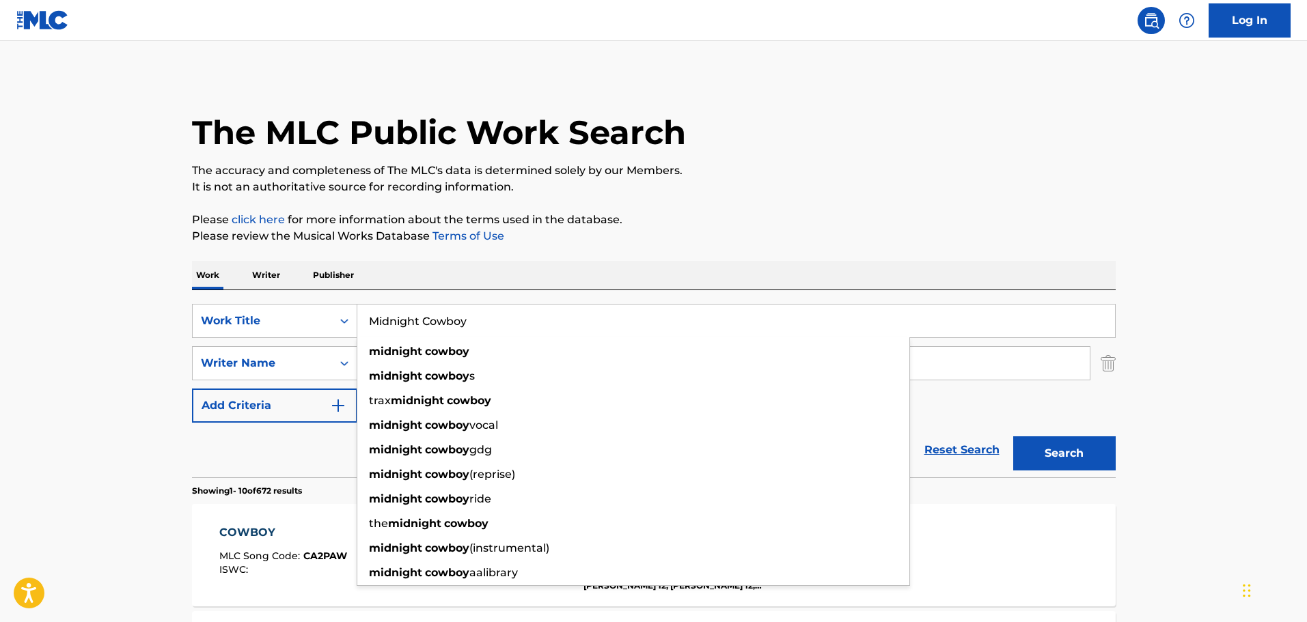
click at [465, 325] on input "Midnight Cowboy" at bounding box center [736, 321] width 758 height 33
paste input "The Best Things In Life Are Free"
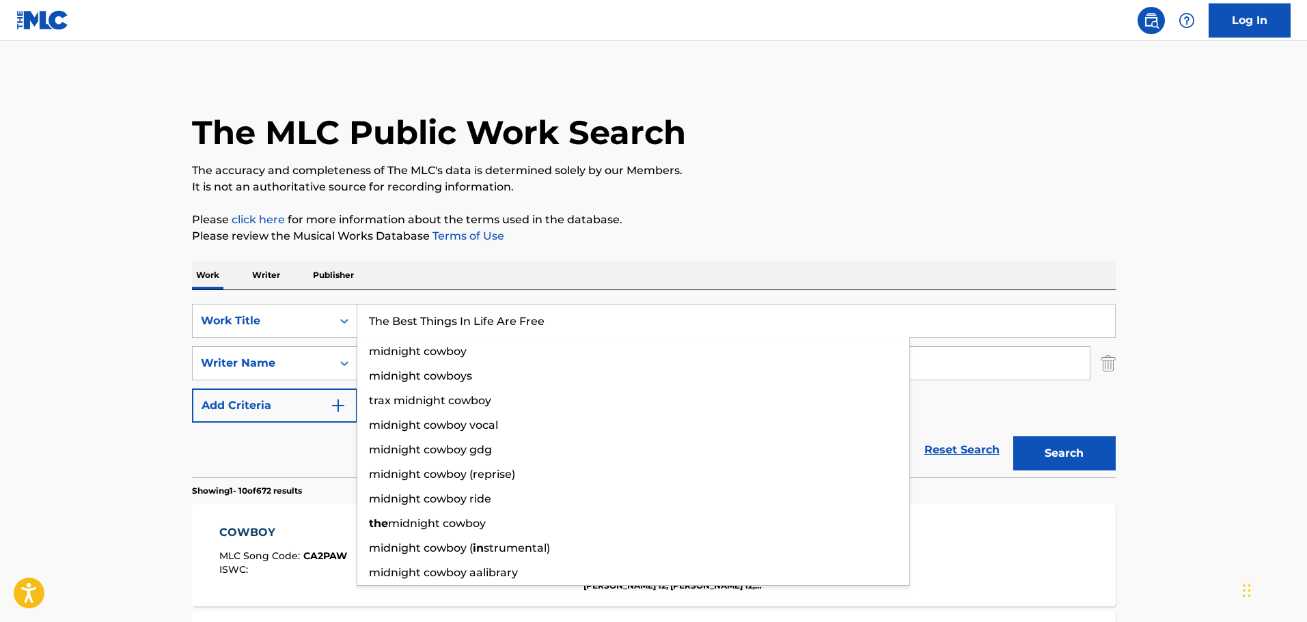
type input "The Best Things In Life Are Free"
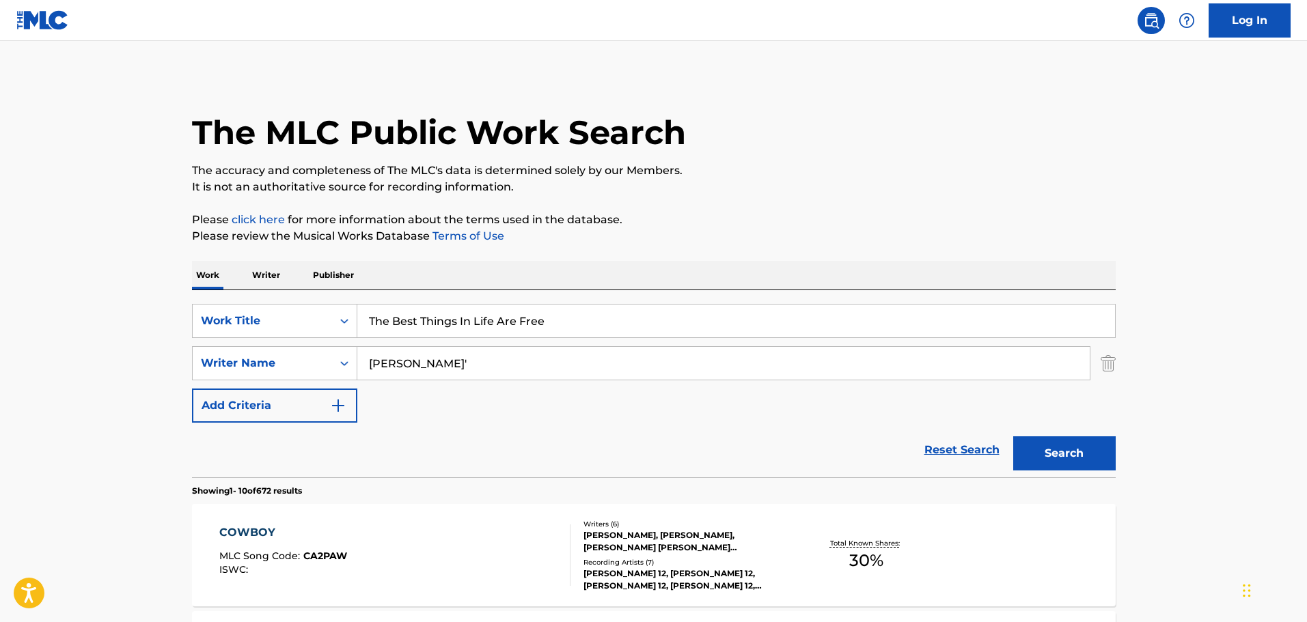
click at [445, 366] on input "[PERSON_NAME]'" at bounding box center [723, 363] width 733 height 33
type input "B"
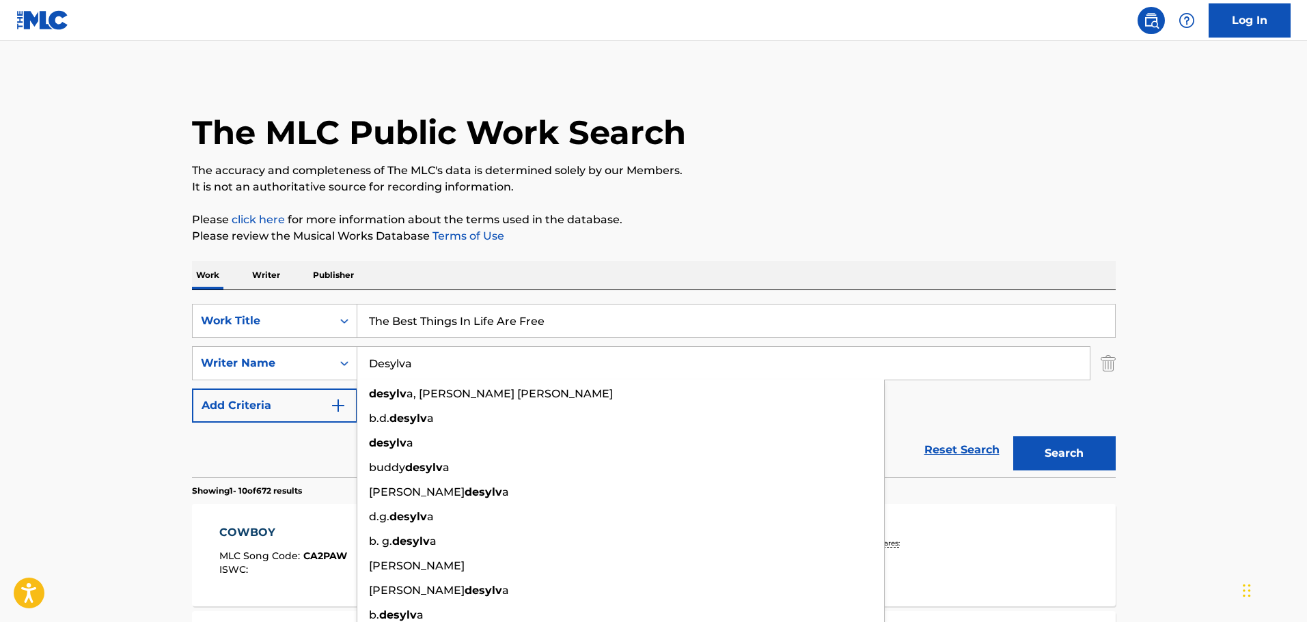
type input "Desylva"
click at [1013, 437] on button "Search" at bounding box center [1064, 454] width 102 height 34
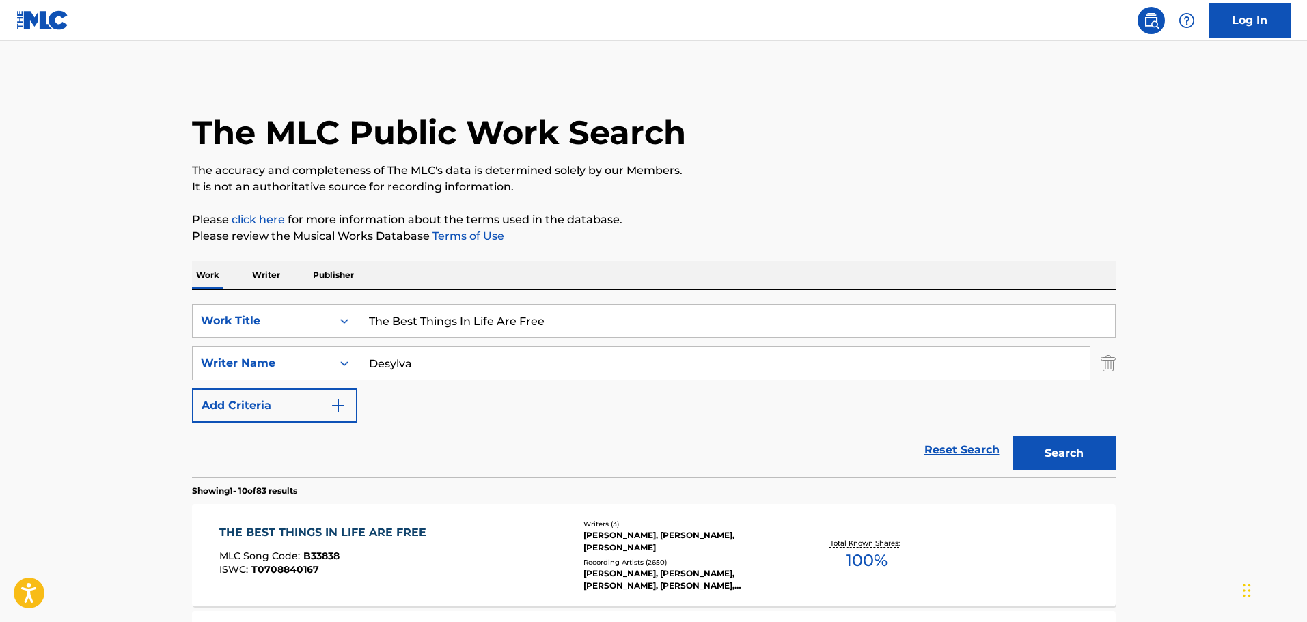
click at [392, 519] on div "THE BEST THINGS IN LIFE ARE FREE MLC Song Code : B33838 ISWC : T0708840167 Writ…" at bounding box center [654, 555] width 924 height 102
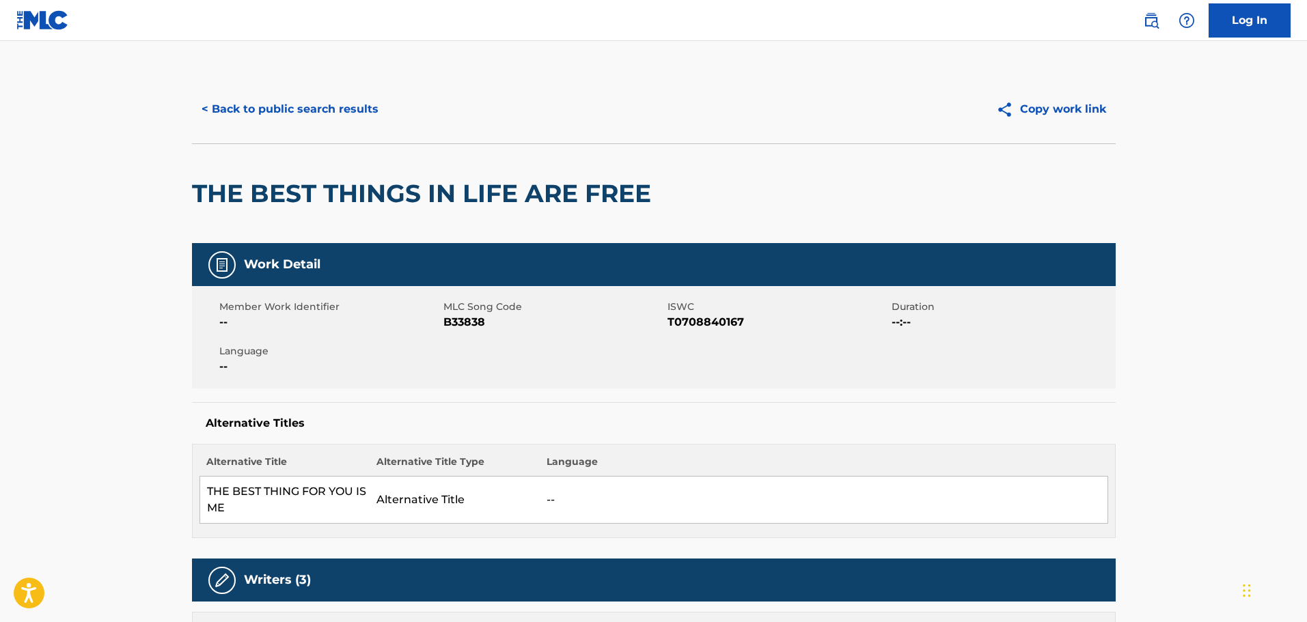
click at [266, 121] on button "< Back to public search results" at bounding box center [290, 109] width 196 height 34
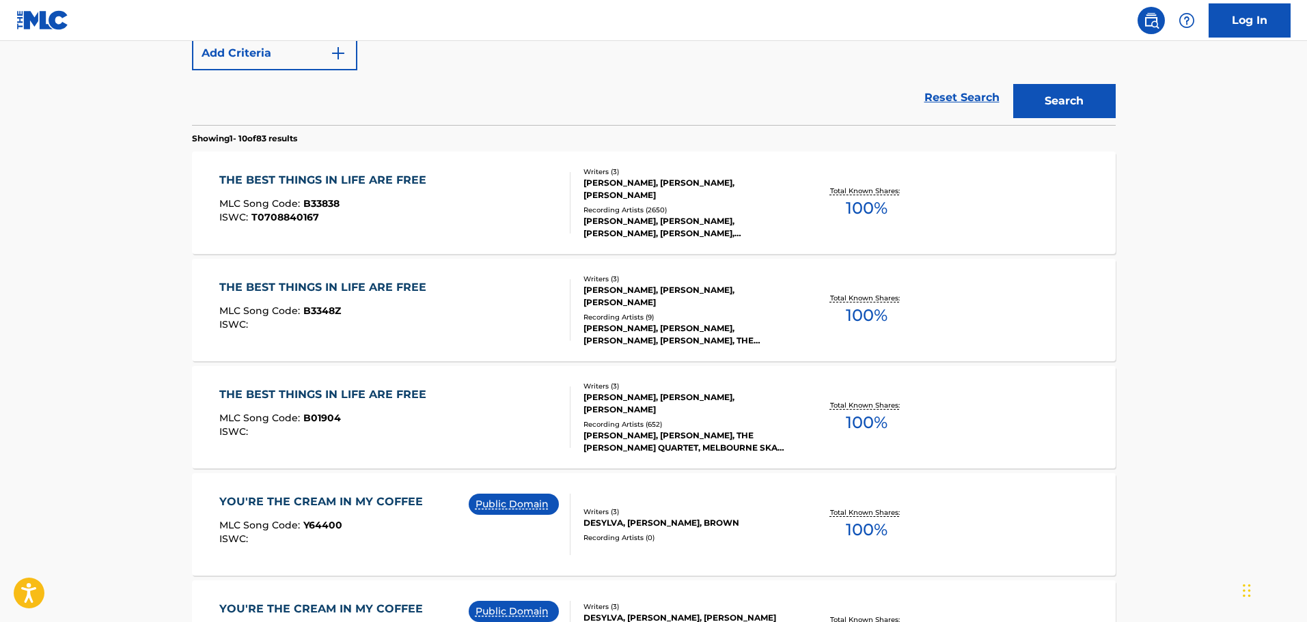
scroll to position [547, 0]
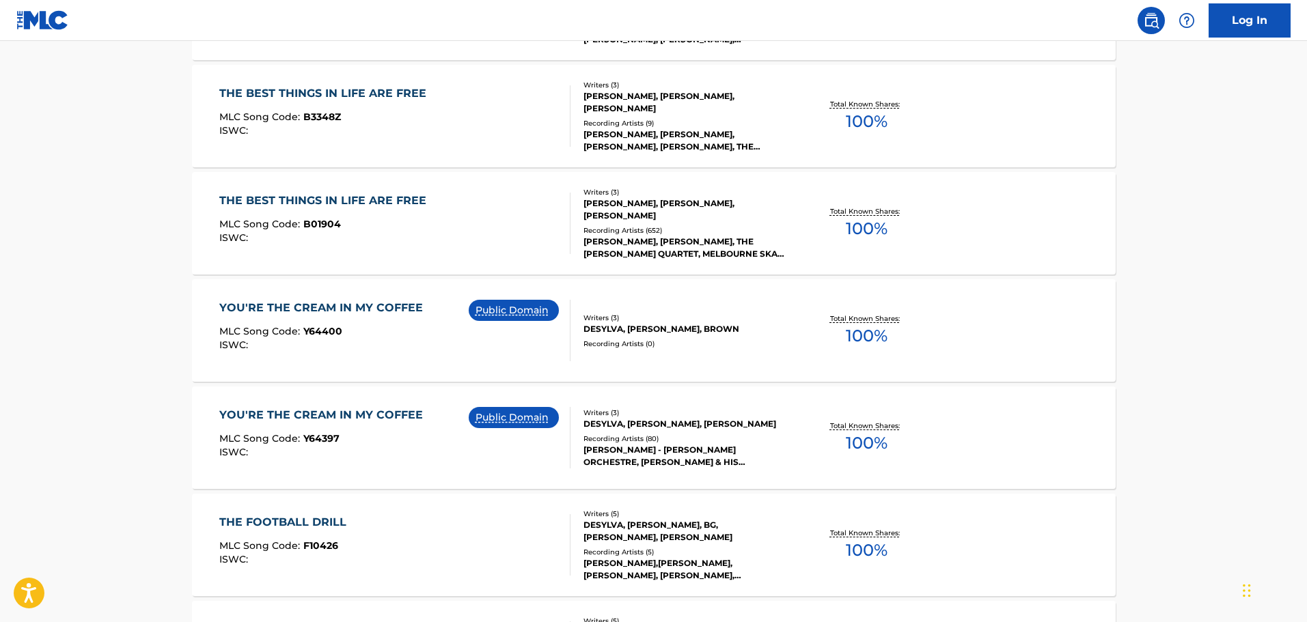
click at [338, 137] on div "THE BEST THINGS IN LIFE ARE FREE MLC Song Code : B3348Z ISWC :" at bounding box center [326, 115] width 214 height 61
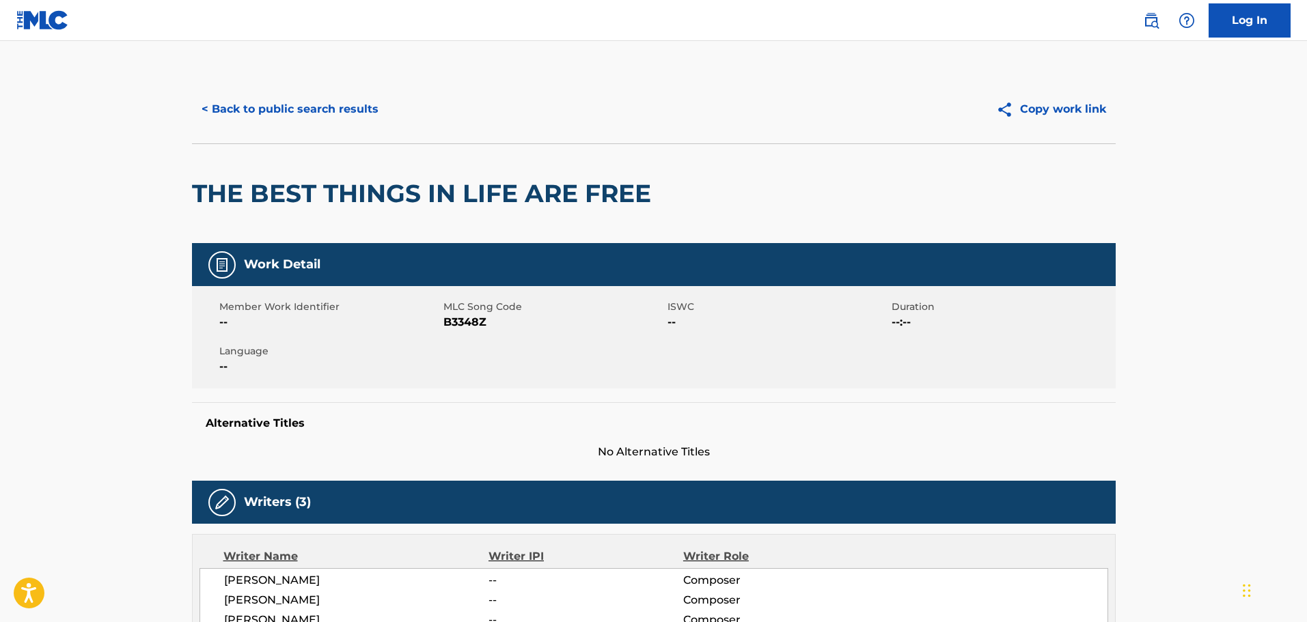
click at [334, 111] on button "< Back to public search results" at bounding box center [290, 109] width 196 height 34
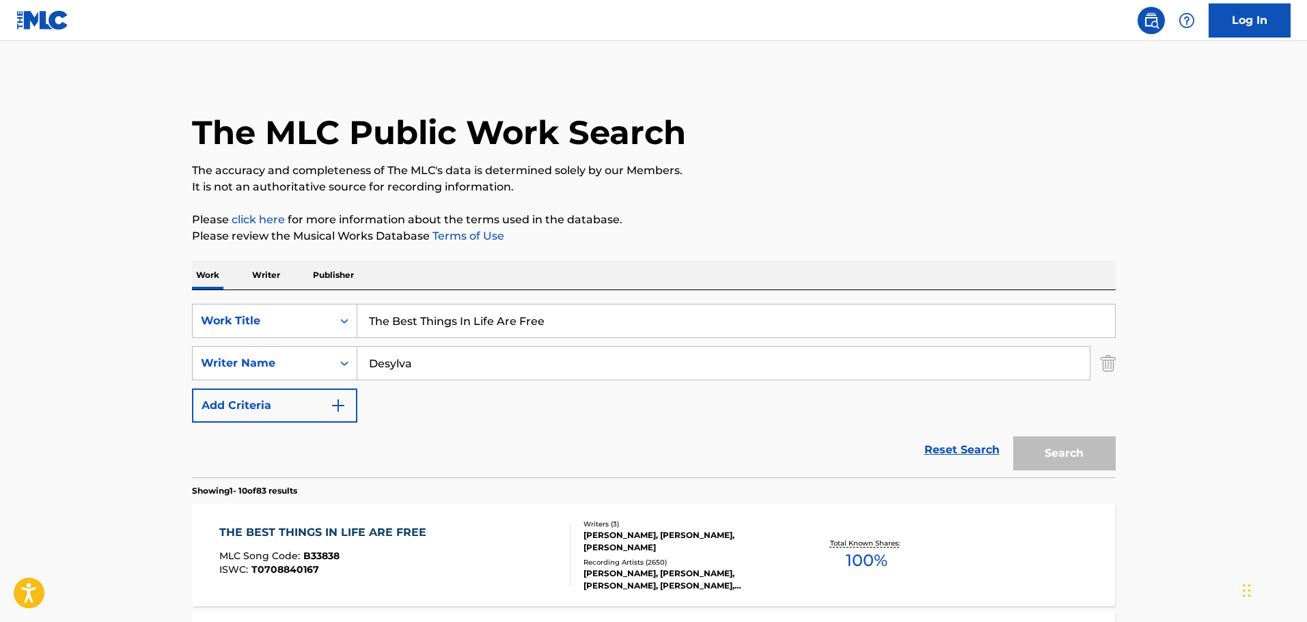
scroll to position [625, 0]
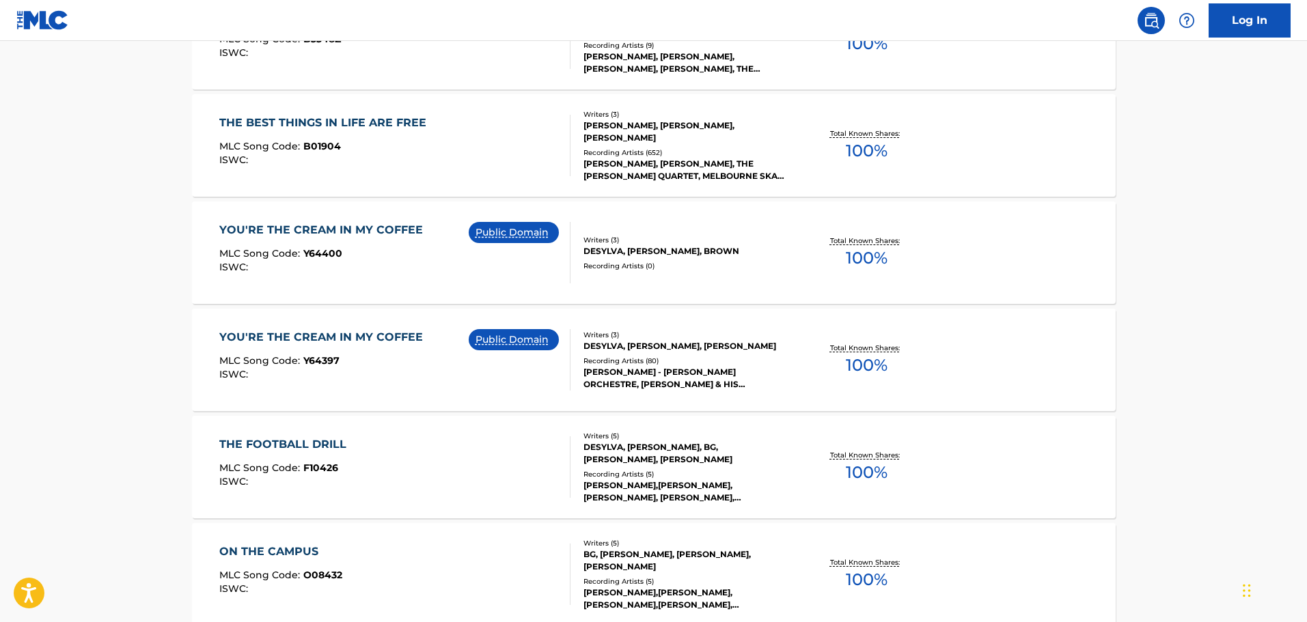
click at [454, 169] on div "THE BEST THINGS IN LIFE ARE FREE MLC Song Code : B01904 ISWC :" at bounding box center [394, 145] width 351 height 61
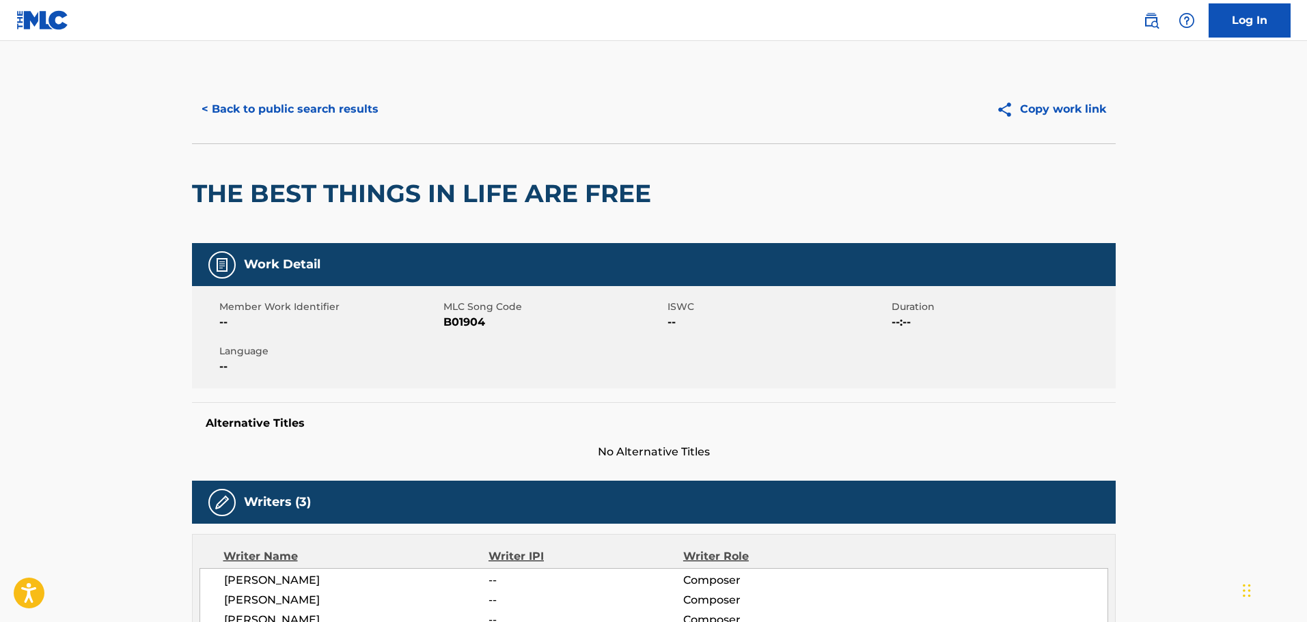
click at [312, 107] on button "< Back to public search results" at bounding box center [290, 109] width 196 height 34
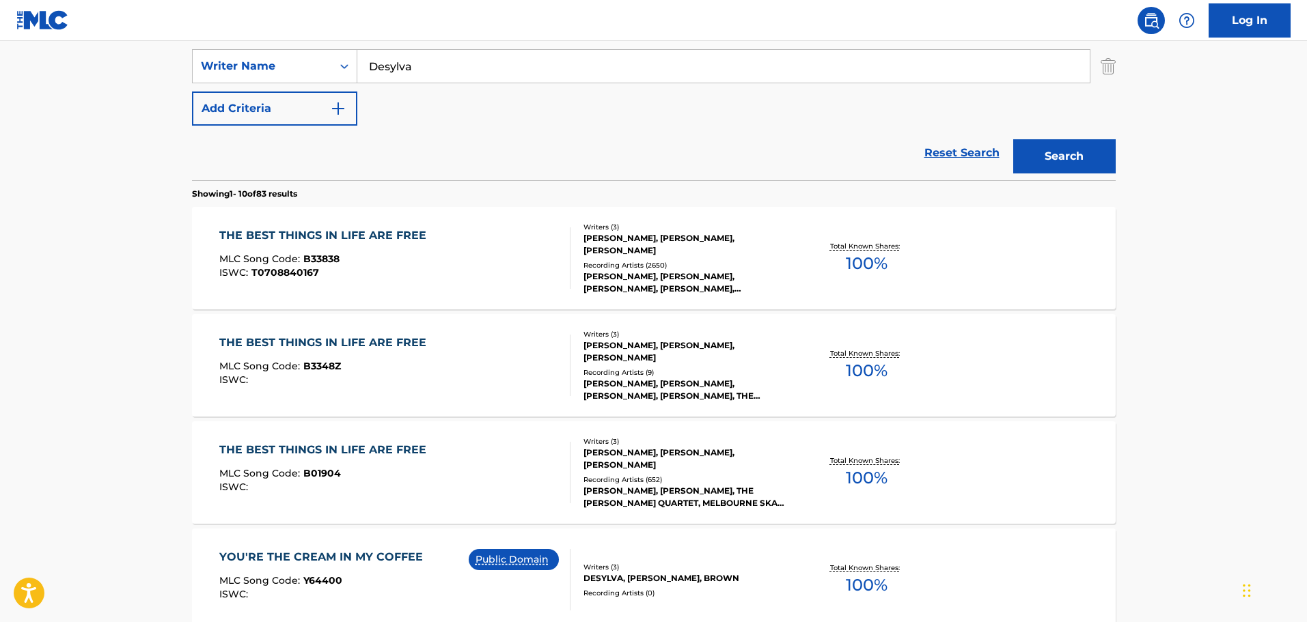
scroll to position [292, 0]
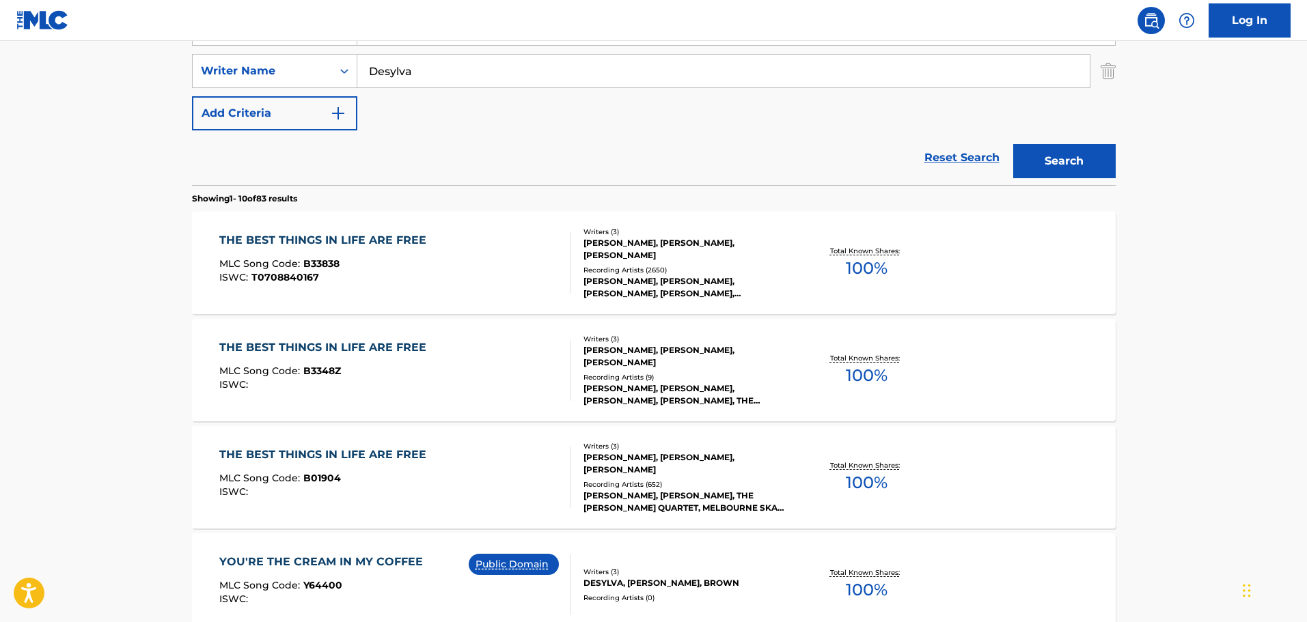
click at [399, 262] on div "MLC Song Code : B33838" at bounding box center [326, 266] width 214 height 14
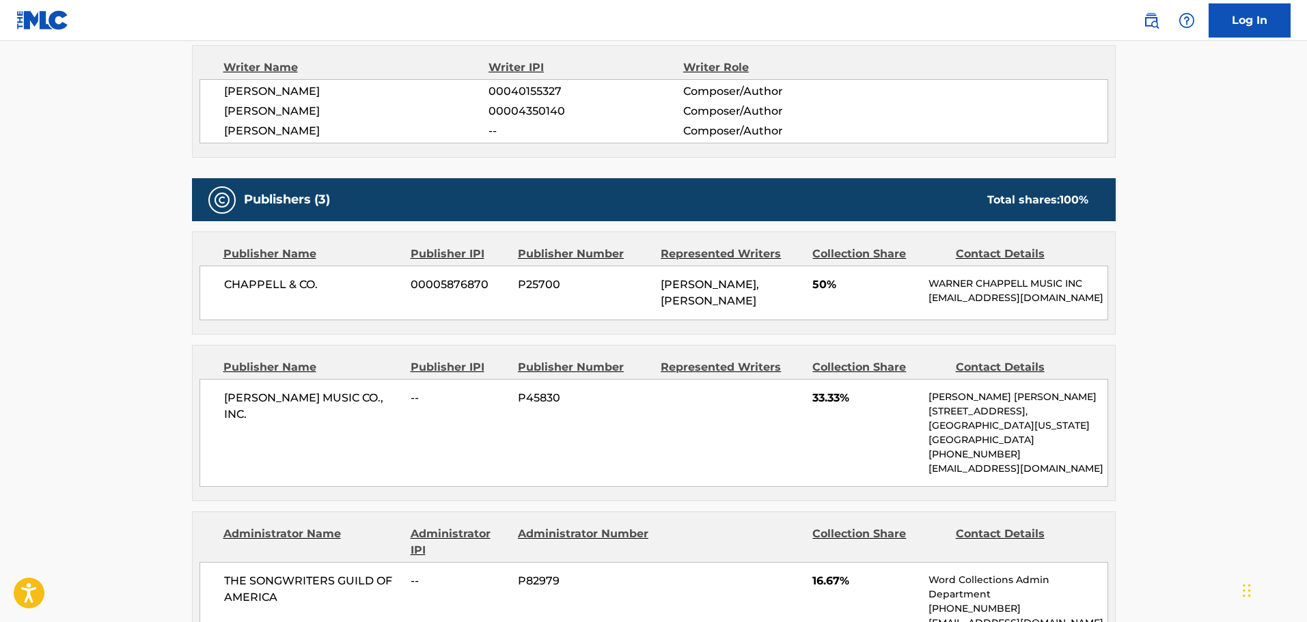
scroll to position [683, 0]
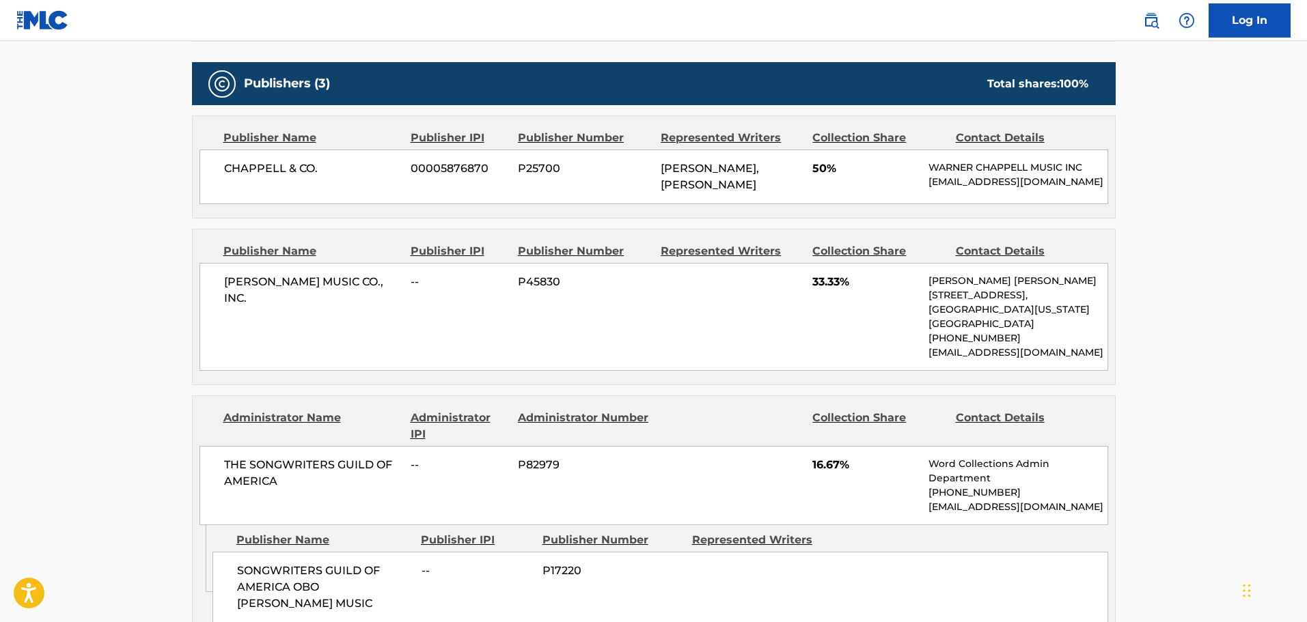
click at [965, 360] on p "[EMAIL_ADDRESS][DOMAIN_NAME]" at bounding box center [1018, 353] width 178 height 14
copy p "[EMAIL_ADDRESS][DOMAIN_NAME]"
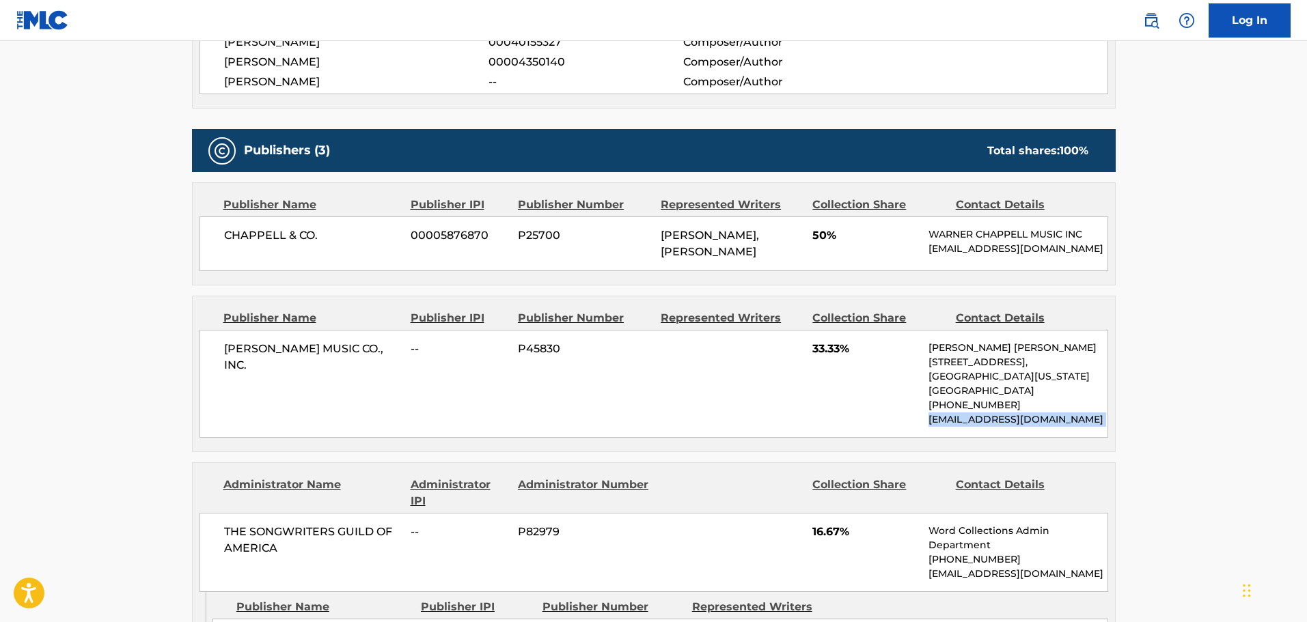
scroll to position [478, 0]
